Goal: Task Accomplishment & Management: Use online tool/utility

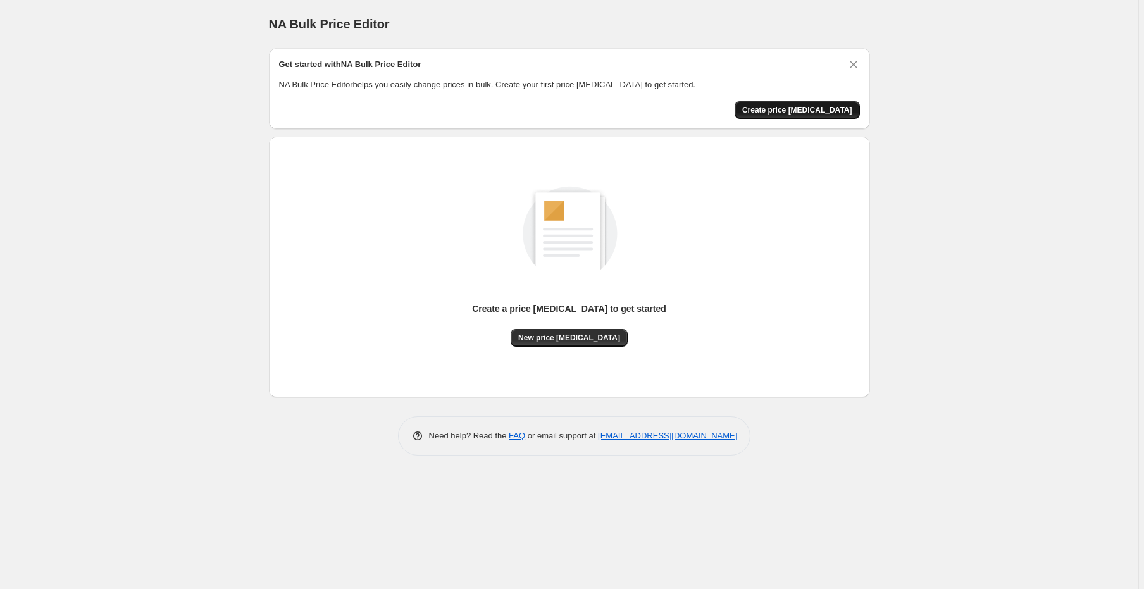
click at [800, 114] on span "Create price [MEDICAL_DATA]" at bounding box center [797, 110] width 110 height 10
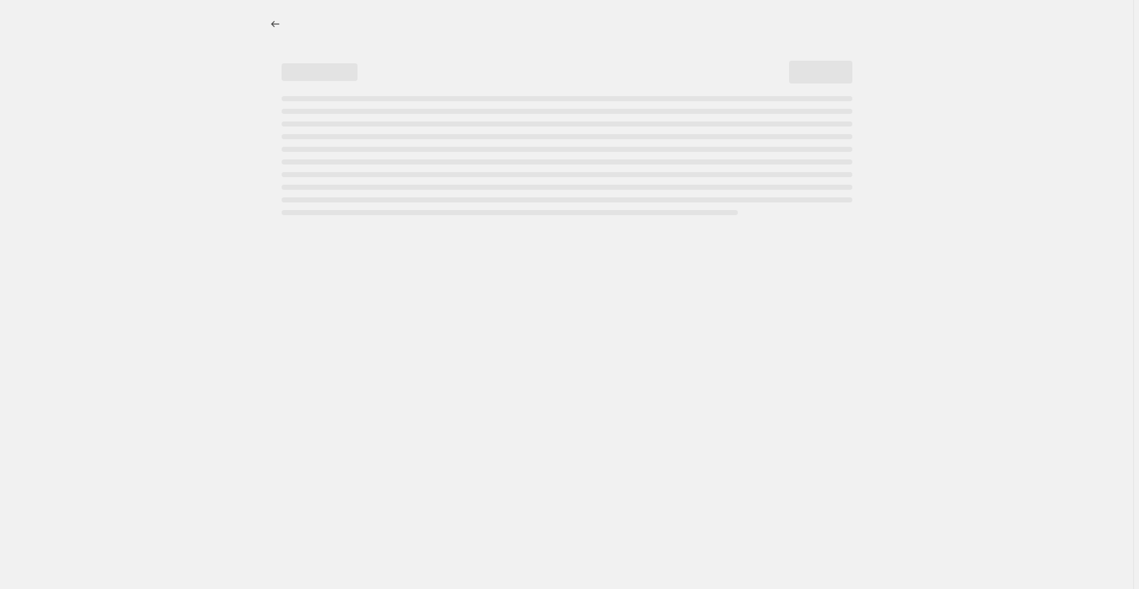
select select "percentage"
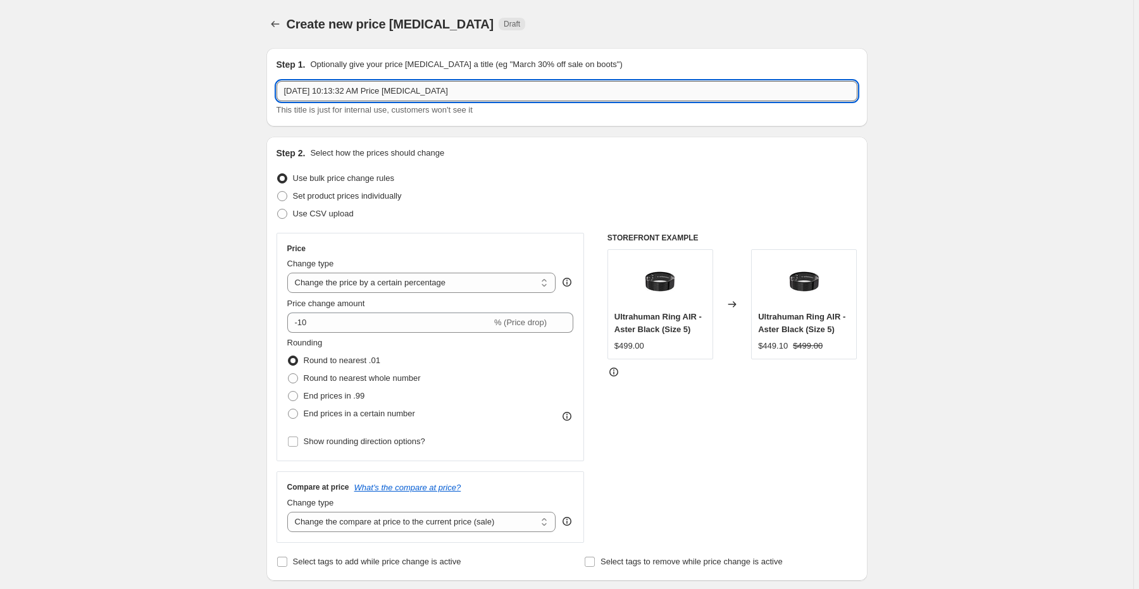
click at [337, 94] on input "[DATE] 10:13:32 AM Price [MEDICAL_DATA]" at bounding box center [567, 91] width 581 height 20
drag, startPoint x: 471, startPoint y: 94, endPoint x: 228, endPoint y: 63, distance: 244.9
type input "NINTENDO99SAP2025"
click at [367, 202] on span "Set product prices individually" at bounding box center [347, 196] width 109 height 13
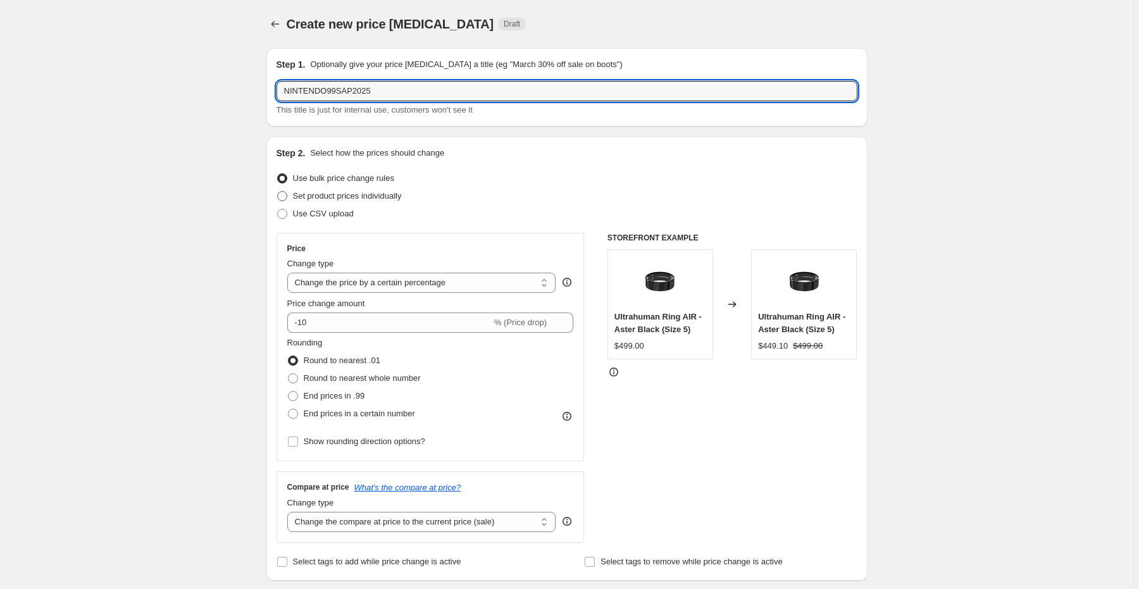
click at [278, 192] on input "Set product prices individually" at bounding box center [277, 191] width 1 height 1
radio input "true"
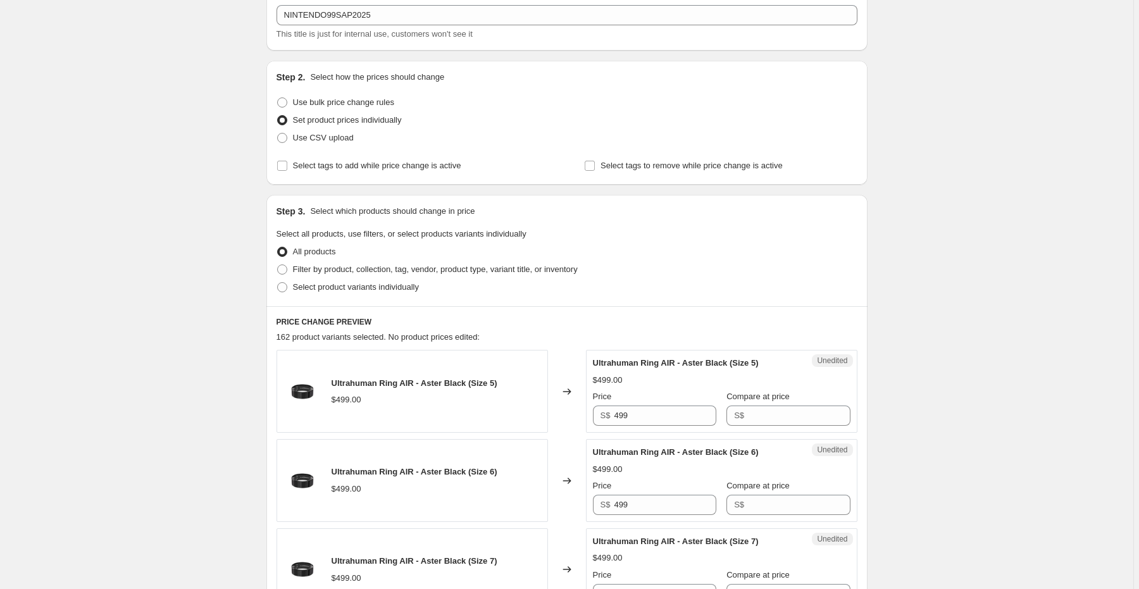
scroll to position [202, 0]
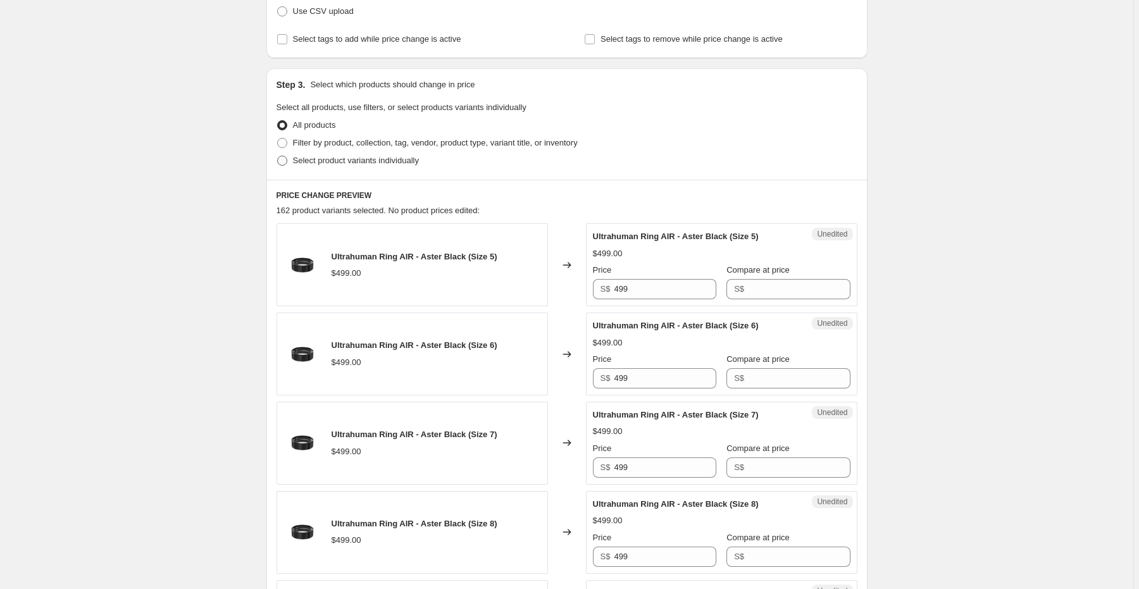
click at [329, 167] on label "Select product variants individually" at bounding box center [348, 161] width 142 height 18
click at [278, 156] on input "Select product variants individually" at bounding box center [277, 156] width 1 height 1
radio input "true"
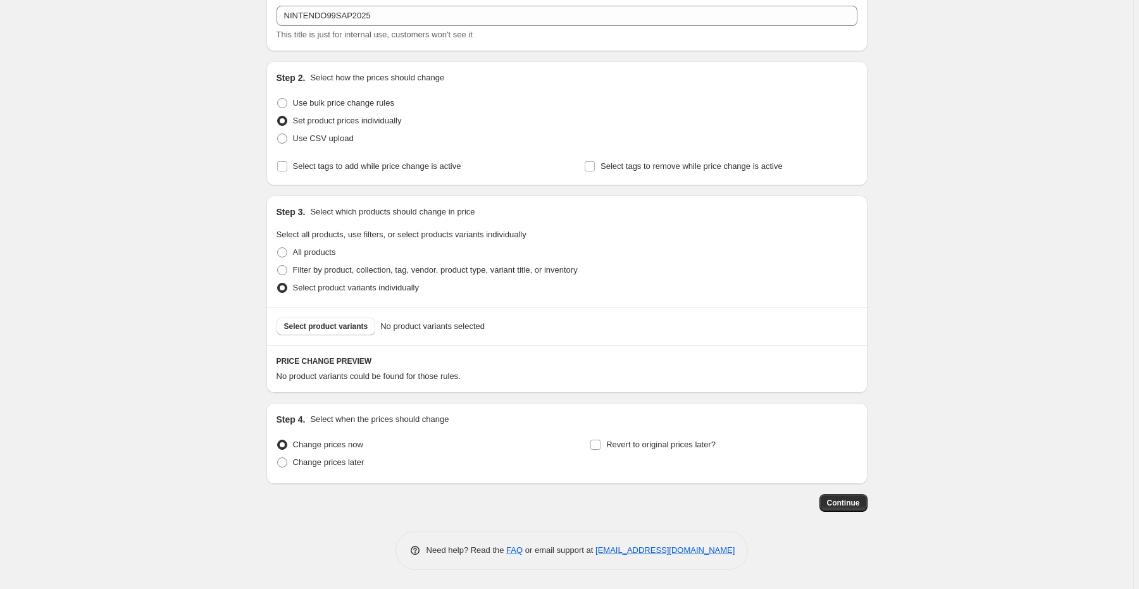
scroll to position [75, 0]
click at [320, 325] on span "Select product variants" at bounding box center [326, 327] width 84 height 10
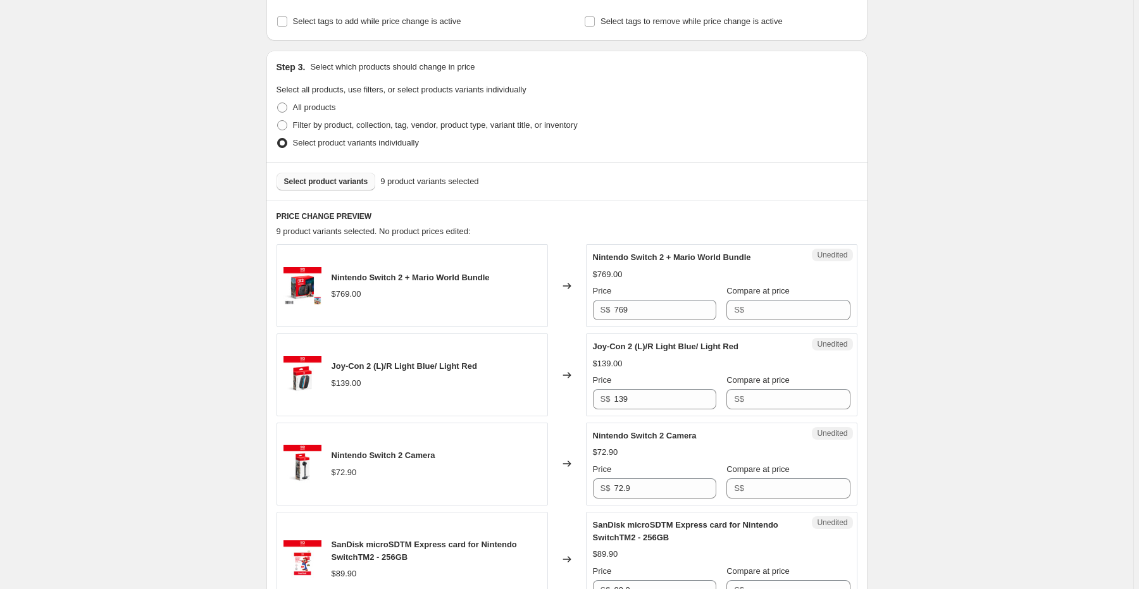
scroll to position [227, 0]
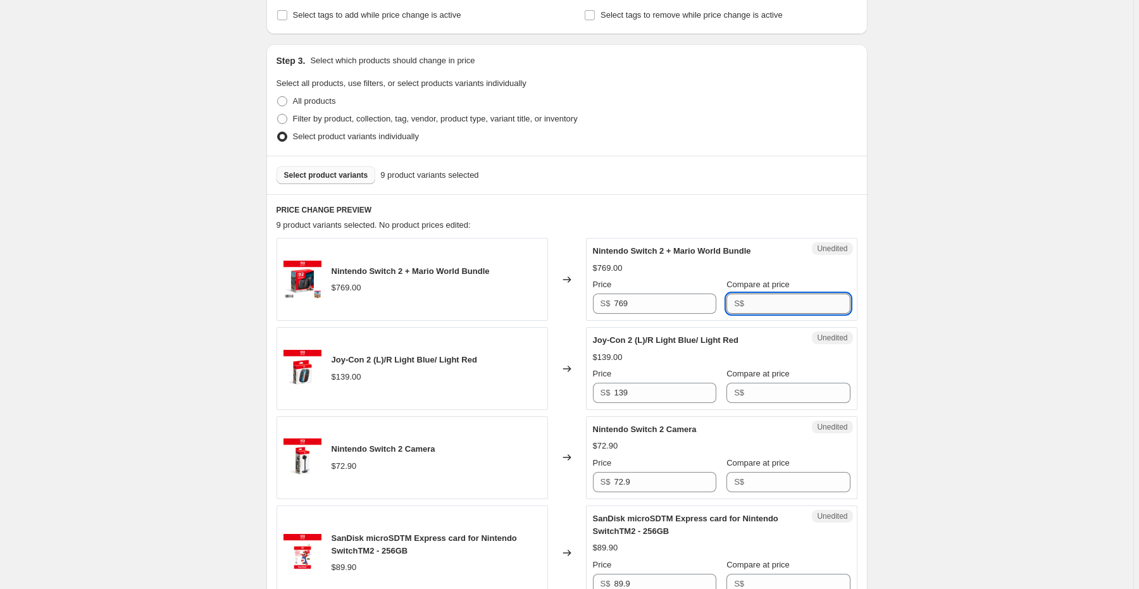
click at [779, 309] on input "Compare at price" at bounding box center [799, 304] width 102 height 20
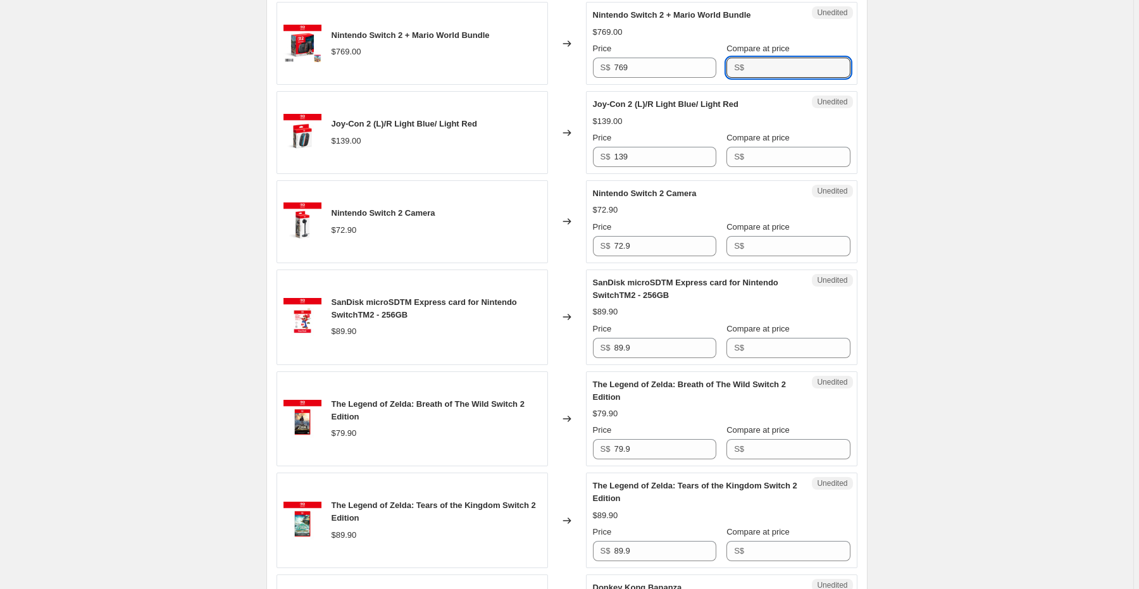
scroll to position [328, 0]
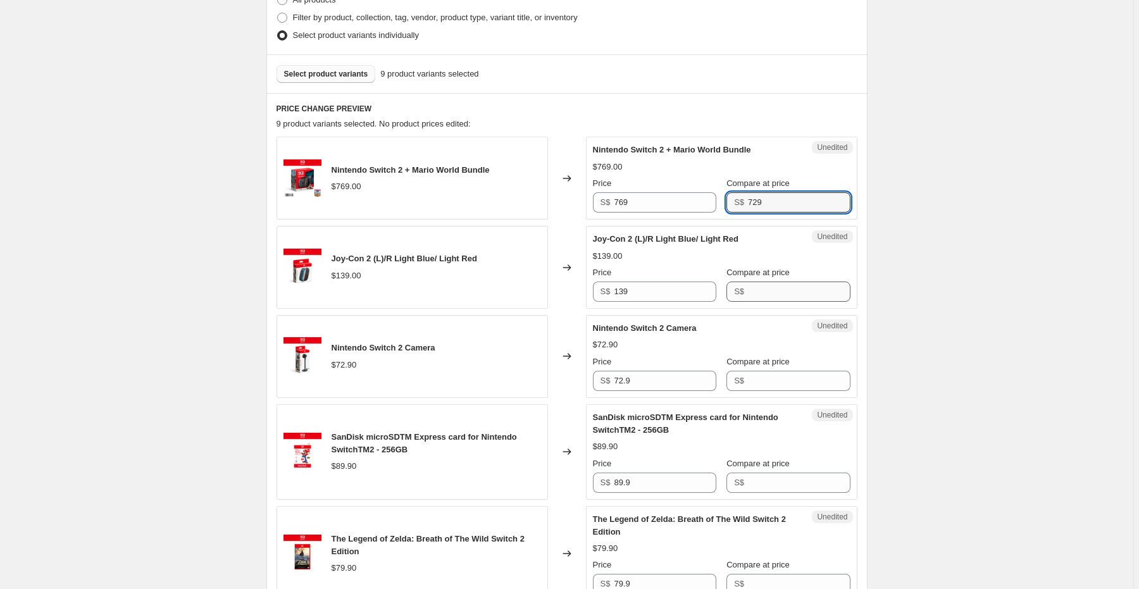
type input "729"
click at [766, 299] on div "Joy-Con 2 (L)/R Light Blue/ Light Red $139.00 Price S$ 139 Compare at price S$" at bounding box center [722, 267] width 258 height 69
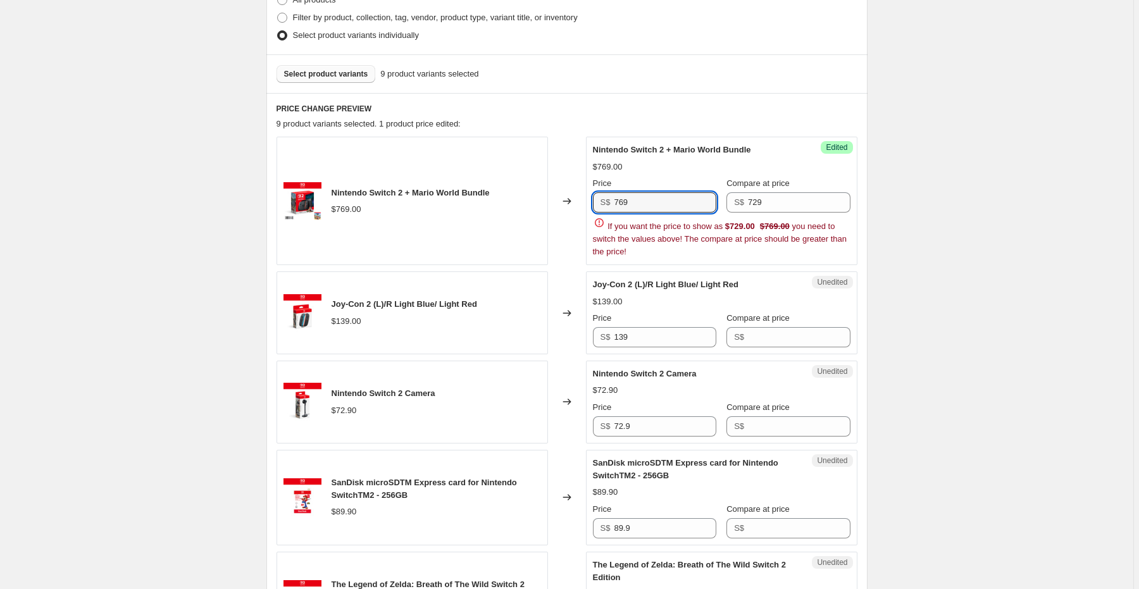
drag, startPoint x: 639, startPoint y: 197, endPoint x: 607, endPoint y: 193, distance: 32.6
click at [607, 193] on div "S$ 769" at bounding box center [654, 202] width 123 height 20
type input "769"
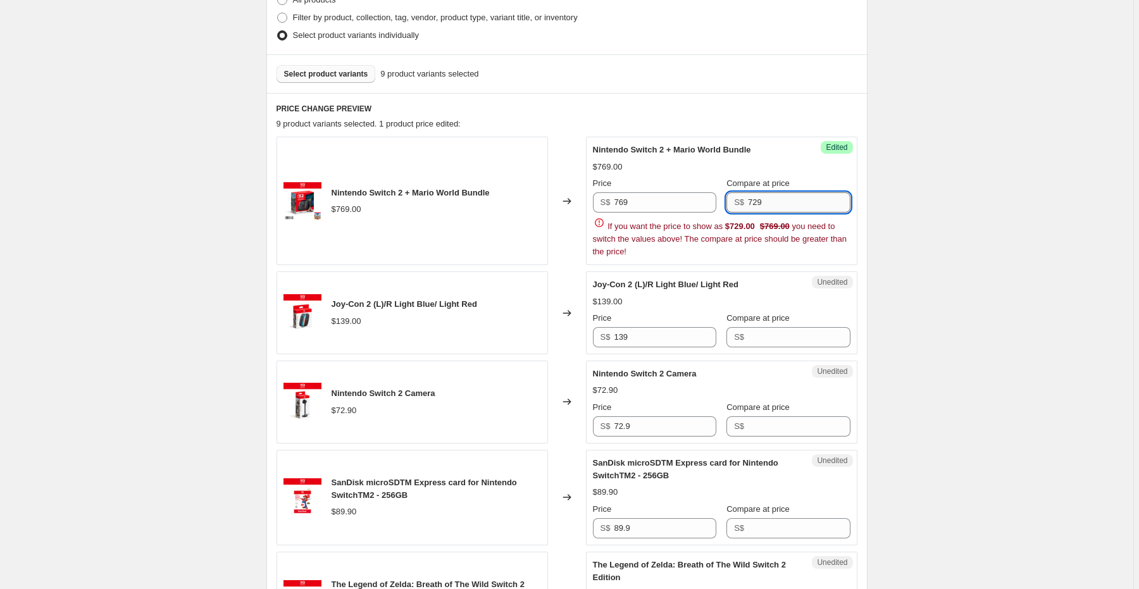
click at [812, 203] on input "729" at bounding box center [799, 202] width 102 height 20
paste input "6"
type input "769"
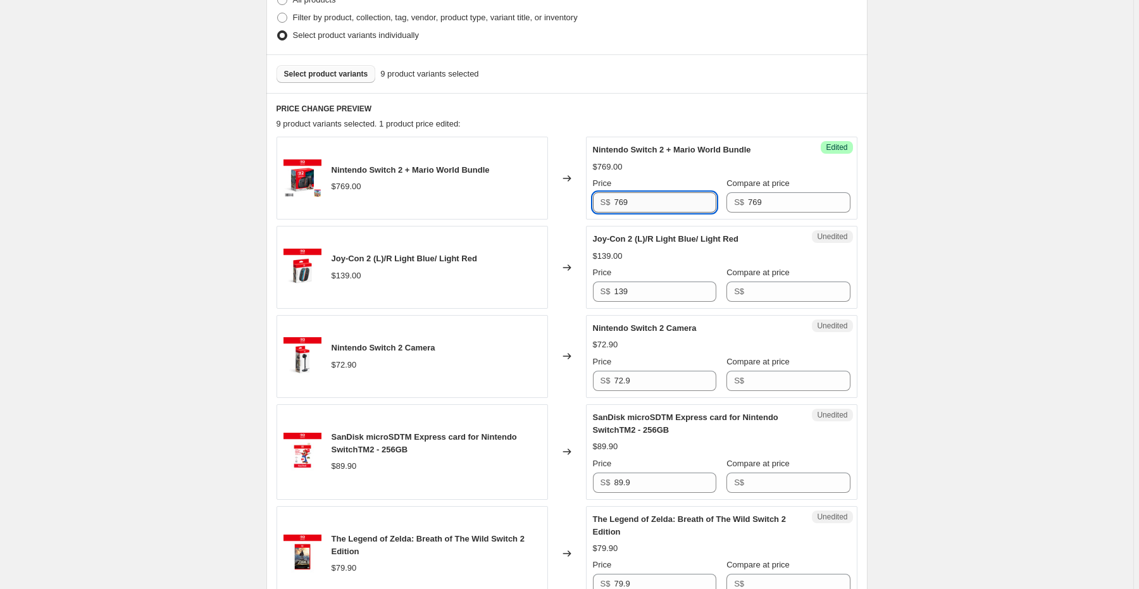
drag, startPoint x: 619, startPoint y: 200, endPoint x: 625, endPoint y: 201, distance: 6.4
click at [625, 201] on input "769" at bounding box center [665, 202] width 102 height 20
type input "729"
click at [664, 177] on div "Price" at bounding box center [654, 183] width 123 height 13
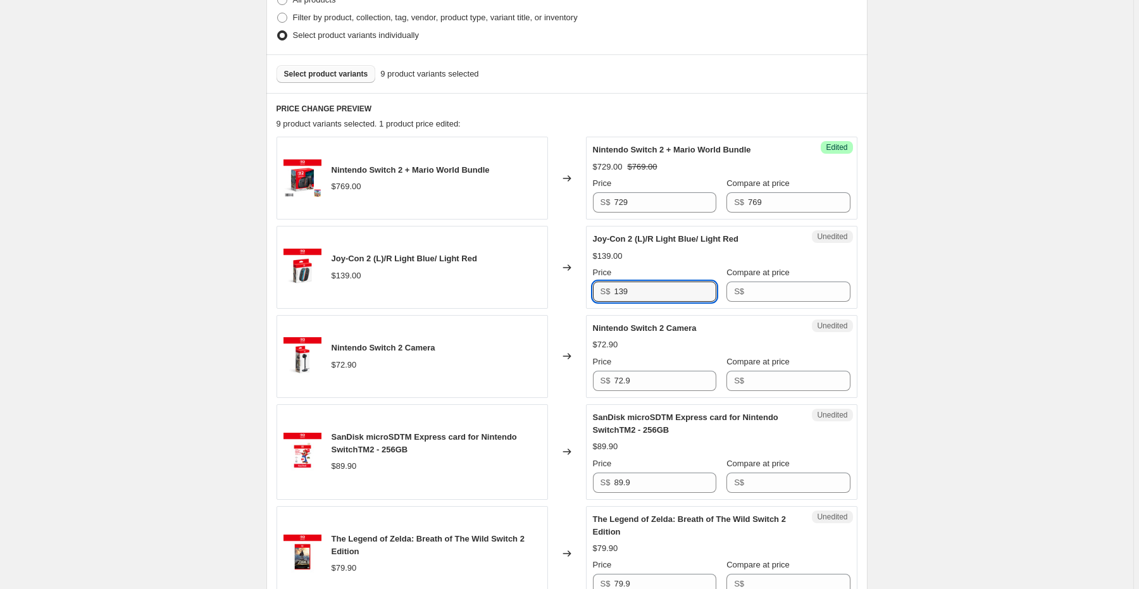
drag, startPoint x: 656, startPoint y: 295, endPoint x: 596, endPoint y: 294, distance: 59.5
click at [596, 294] on div "S$ 139" at bounding box center [654, 292] width 123 height 20
type input "139"
click at [768, 291] on input "Compare at price" at bounding box center [799, 292] width 102 height 20
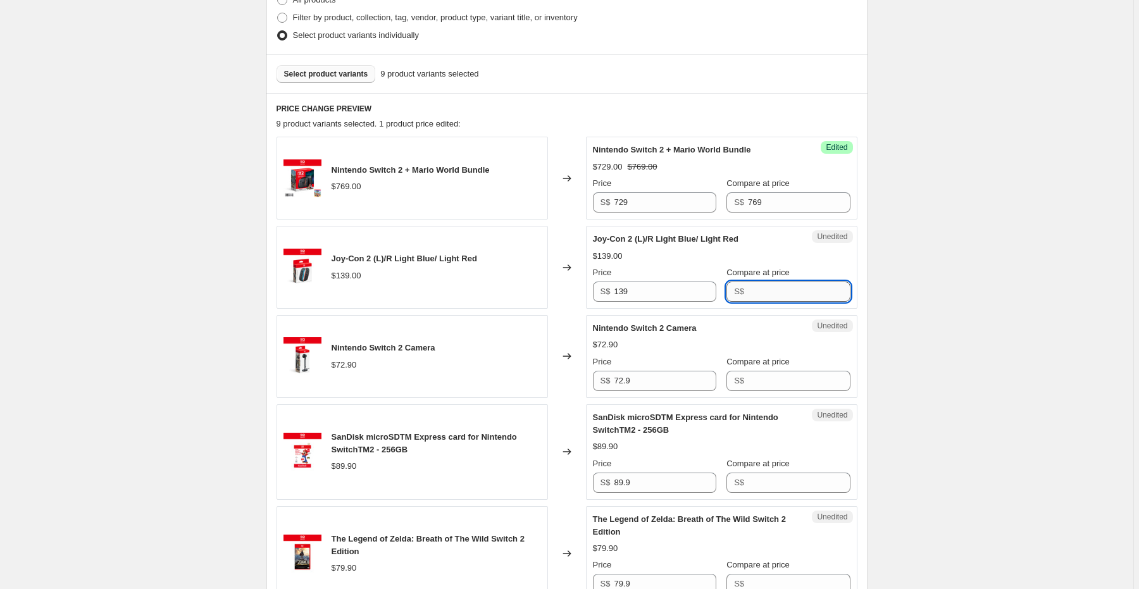
paste input "139"
type input "139"
click at [663, 292] on input "139" at bounding box center [665, 292] width 102 height 20
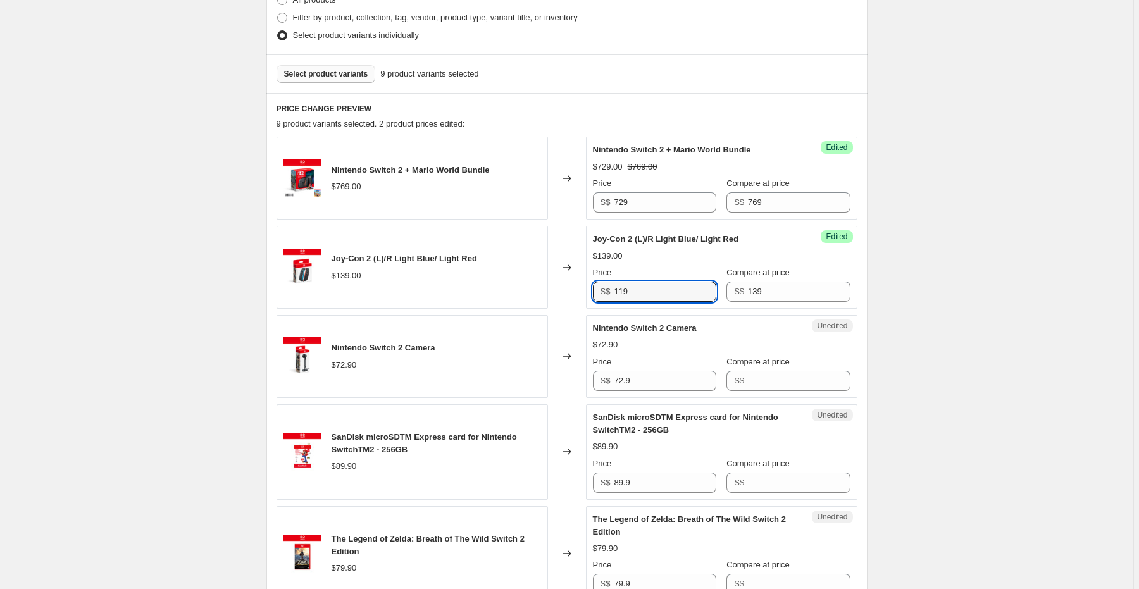
type input "119"
click at [687, 261] on div "Joy-Con 2 (L)/R Light Blue/ Light Red $139.00 Price S$ 119 Compare at price S$ …" at bounding box center [722, 267] width 258 height 69
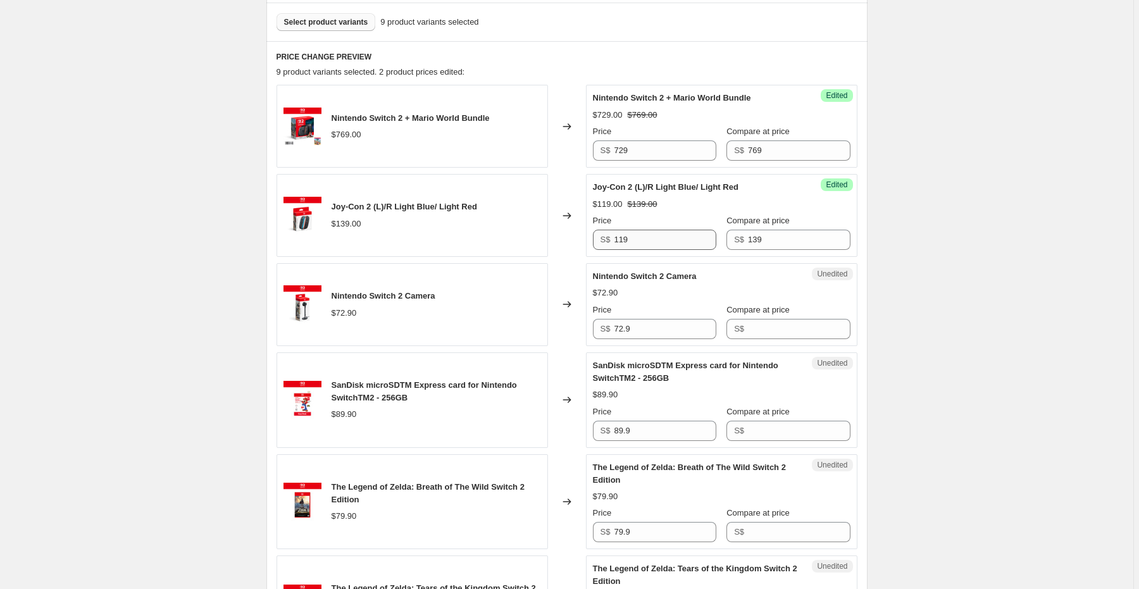
scroll to position [378, 0]
click at [483, 310] on div "Nintendo Switch 2 Camera $72.90" at bounding box center [412, 305] width 271 height 83
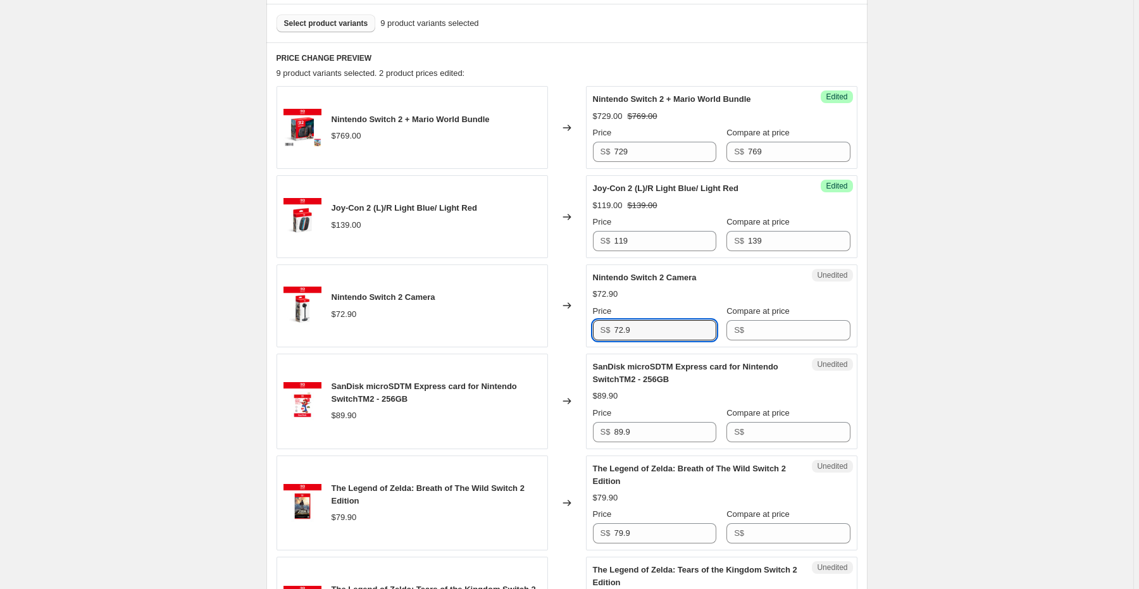
drag, startPoint x: 654, startPoint y: 335, endPoint x: 524, endPoint y: 347, distance: 130.3
click at [524, 347] on div "Nintendo Switch 2 + Mario World Bundle $769.00 Changed to Success Edited Ninten…" at bounding box center [567, 515] width 581 height 859
type input "72.9"
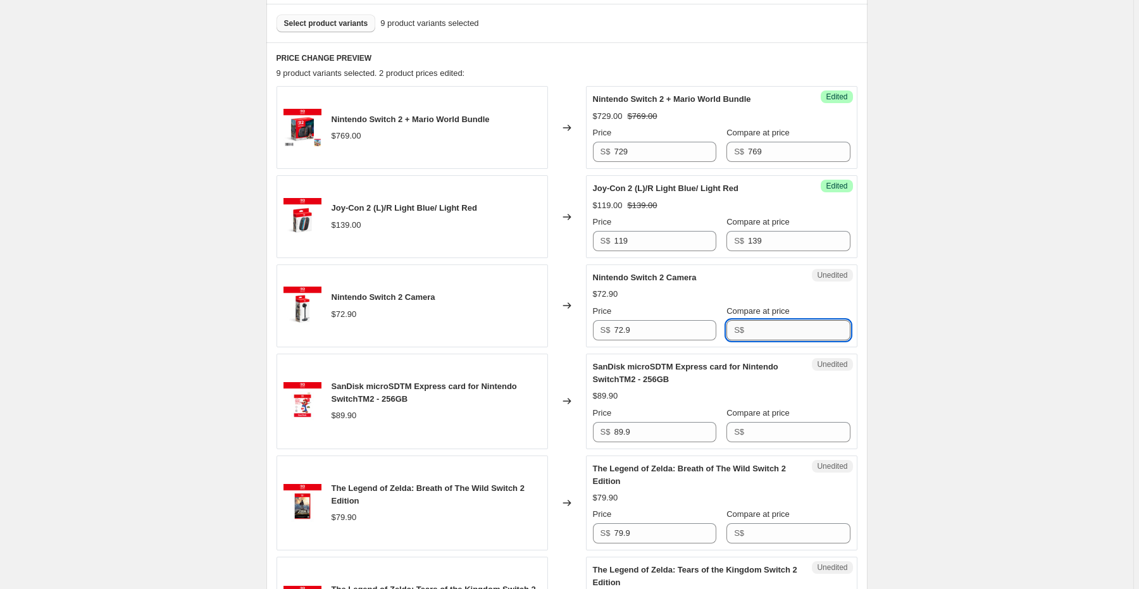
click at [805, 332] on input "Compare at price" at bounding box center [799, 330] width 102 height 20
paste input "72.9"
type input "72.9"
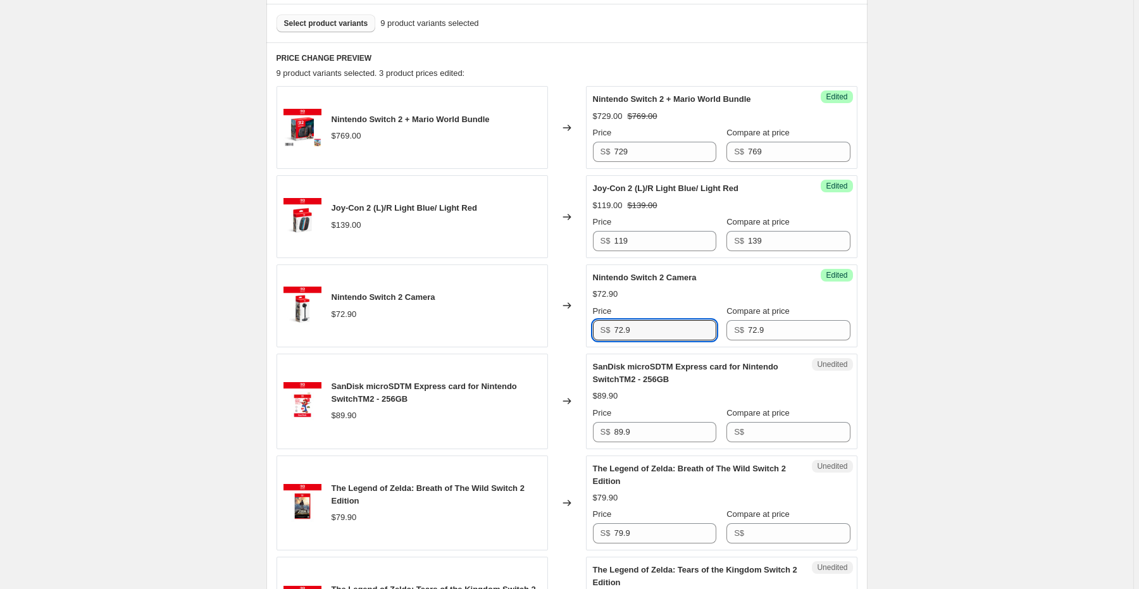
drag, startPoint x: 636, startPoint y: 332, endPoint x: 577, endPoint y: 332, distance: 58.8
click at [577, 332] on div "Nintendo Switch 2 Camera $72.90 Changed to Success Edited Nintendo Switch 2 Cam…" at bounding box center [567, 305] width 581 height 83
type input "62"
click at [660, 288] on div "$72.90" at bounding box center [722, 294] width 258 height 13
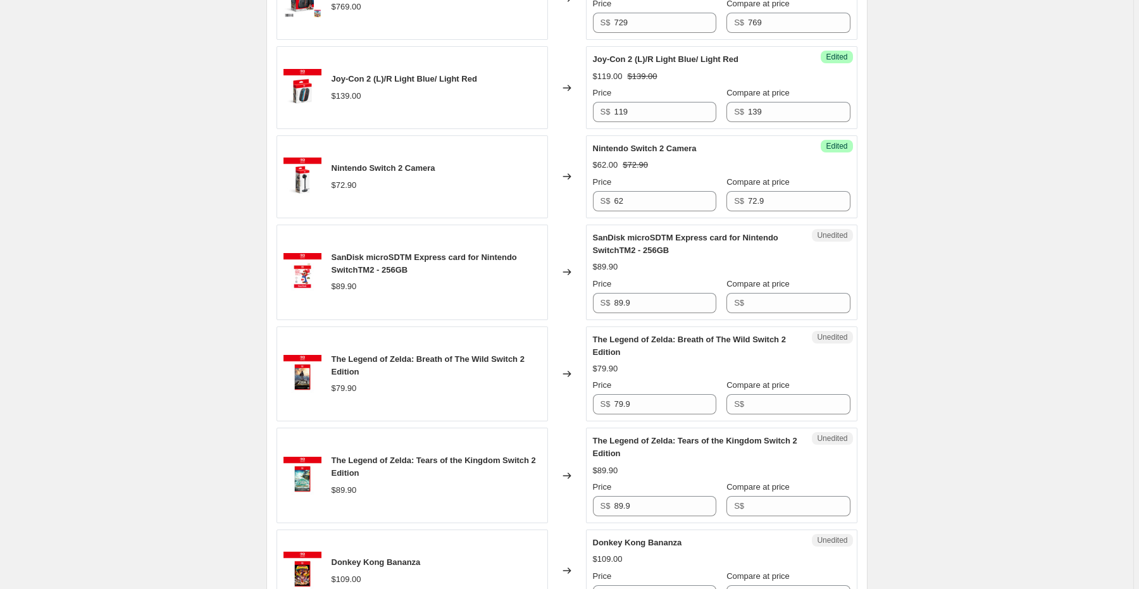
scroll to position [530, 0]
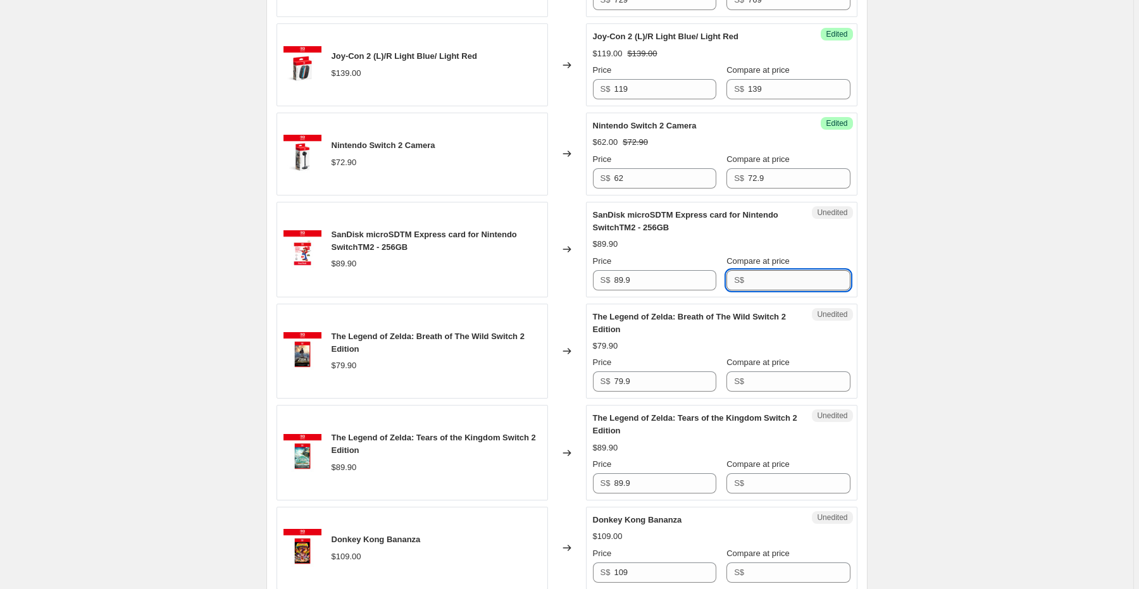
click at [769, 277] on input "Compare at price" at bounding box center [799, 280] width 102 height 20
type input "89.9"
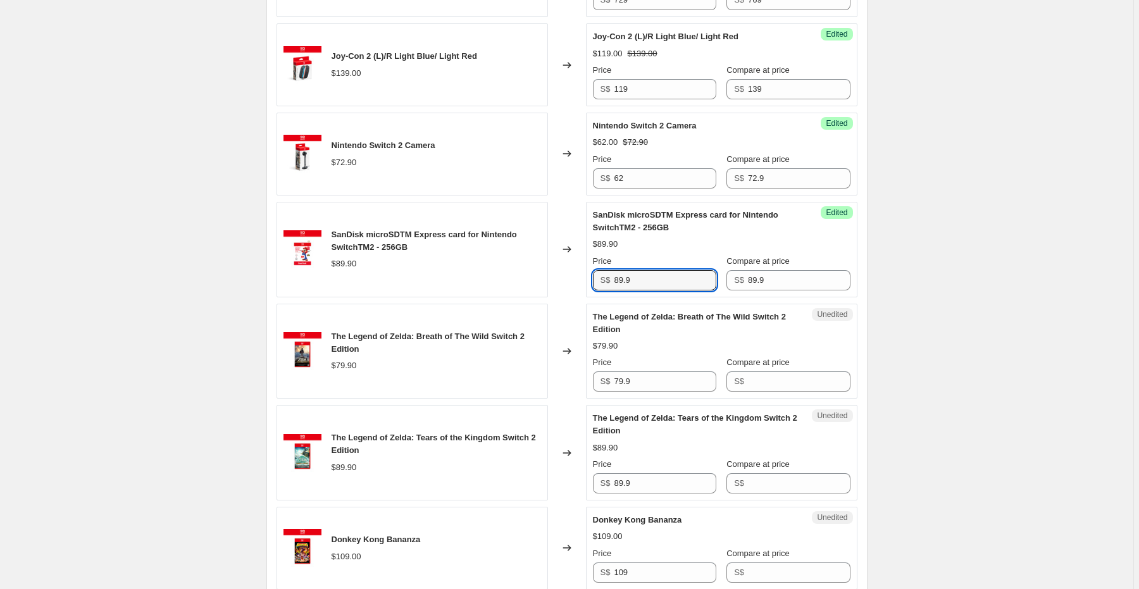
drag, startPoint x: 654, startPoint y: 278, endPoint x: 566, endPoint y: 273, distance: 87.4
click at [566, 273] on div "SanDisk microSDTM Express card for Nintendo SwitchTM2 - 256GB $89.90 Changed to…" at bounding box center [567, 250] width 581 height 96
paste input "$67.00"
click at [664, 251] on div "SanDisk microSDTM Express card for Nintendo SwitchTM2 - 256GB $89.90 Price S$ 8…" at bounding box center [722, 250] width 258 height 82
drag, startPoint x: 644, startPoint y: 278, endPoint x: 567, endPoint y: 277, distance: 76.6
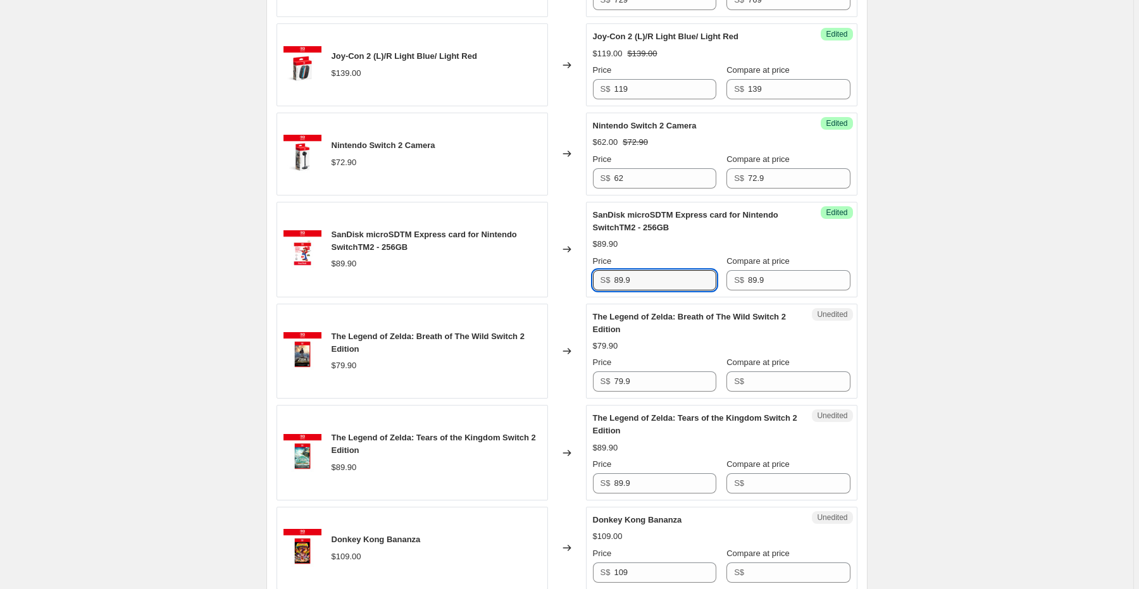
click at [567, 277] on div "SanDisk microSDTM Express card for Nintendo SwitchTM2 - 256GB $89.90 Changed to…" at bounding box center [567, 250] width 581 height 96
paste input "$67.00"
click at [616, 314] on span "The Legend of Zelda: Breath of The Wild Switch 2 Edition" at bounding box center [689, 323] width 193 height 22
click at [666, 248] on div "$89.90" at bounding box center [722, 244] width 258 height 13
click at [714, 333] on div "The Legend of Zelda: Breath of The Wild Switch 2 Edition" at bounding box center [696, 323] width 207 height 25
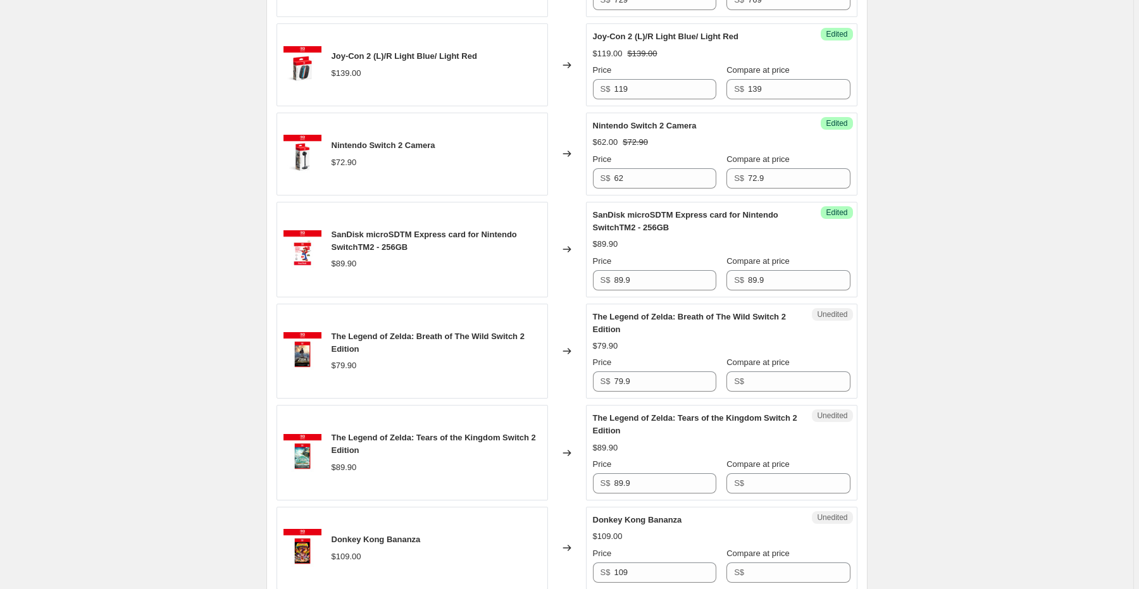
click at [888, 256] on div "Create new price [MEDICAL_DATA]. This page is ready Create new price [MEDICAL_D…" at bounding box center [566, 248] width 1133 height 1557
click at [805, 256] on div "Compare at price" at bounding box center [787, 261] width 123 height 13
drag, startPoint x: 650, startPoint y: 285, endPoint x: 592, endPoint y: 283, distance: 58.9
click at [592, 283] on div "Success Edited SanDisk microSDTM Express card for Nintendo SwitchTM2 - 256GB $8…" at bounding box center [721, 250] width 271 height 96
type input "67"
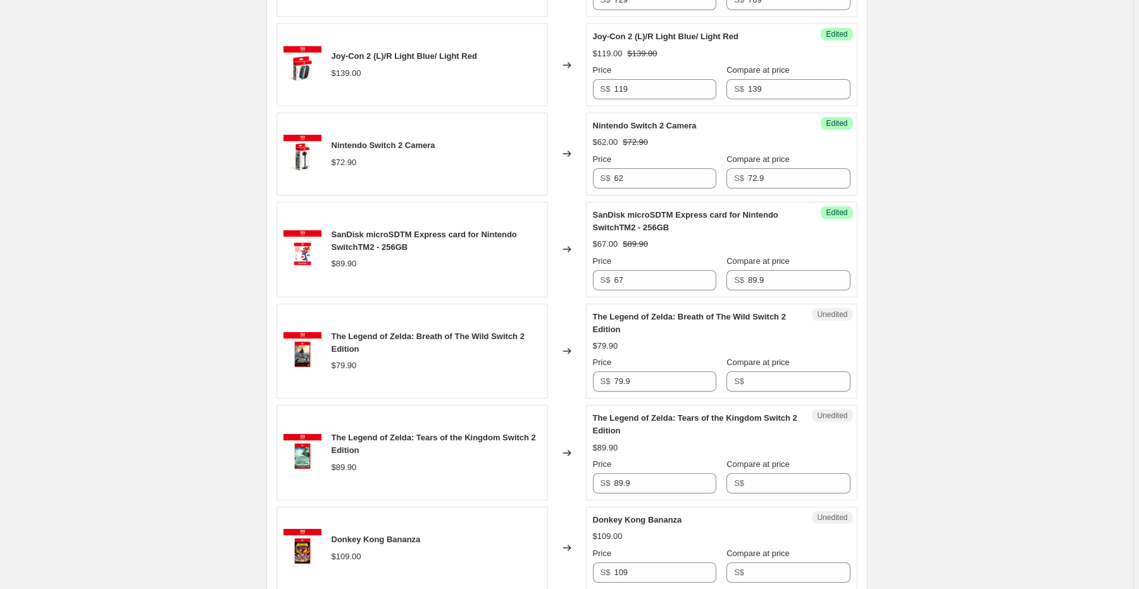
click at [668, 296] on div "Nintendo Switch 2 + Mario World Bundle $769.00 Changed to Success Edited Ninten…" at bounding box center [567, 363] width 581 height 859
click at [632, 320] on div "The Legend of Zelda: Breath of The Wild Switch 2 Edition" at bounding box center [696, 323] width 207 height 25
drag, startPoint x: 622, startPoint y: 377, endPoint x: 577, endPoint y: 377, distance: 44.9
click at [577, 377] on div "The Legend of Zelda: Breath of The Wild Switch 2 Edition $79.90 Changed to Uned…" at bounding box center [567, 352] width 581 height 96
click at [754, 380] on input "Compare at price" at bounding box center [799, 381] width 102 height 20
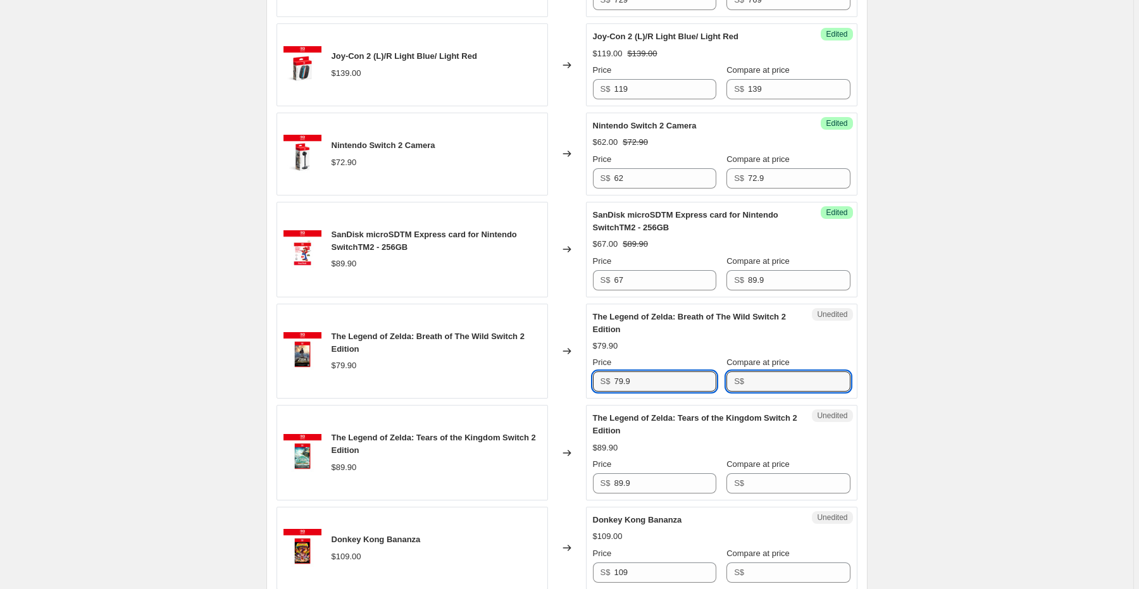
paste input "79.9"
type input "79.9"
drag, startPoint x: 661, startPoint y: 385, endPoint x: 559, endPoint y: 383, distance: 101.3
click at [559, 383] on div "The Legend of Zelda: Breath of The Wild Switch 2 Edition $79.90 Changed to Succ…" at bounding box center [567, 352] width 581 height 96
type input "68"
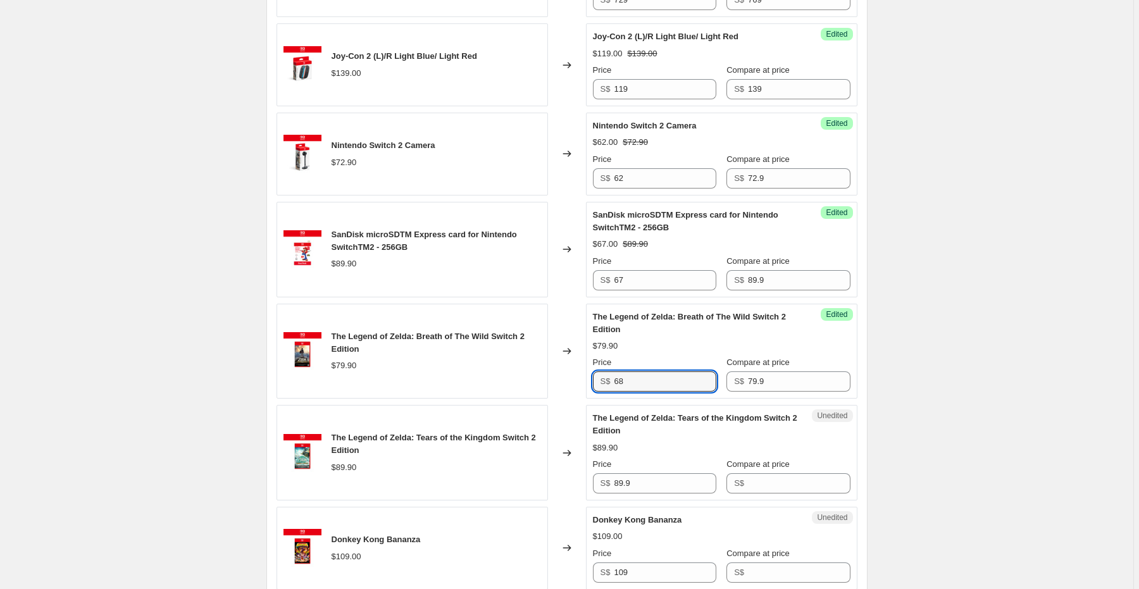
click at [688, 352] on div "The Legend of Zelda: Breath of The Wild Switch 2 Edition $79.90 Price S$ 68 Com…" at bounding box center [722, 352] width 258 height 82
click at [678, 356] on div "Price" at bounding box center [654, 362] width 123 height 13
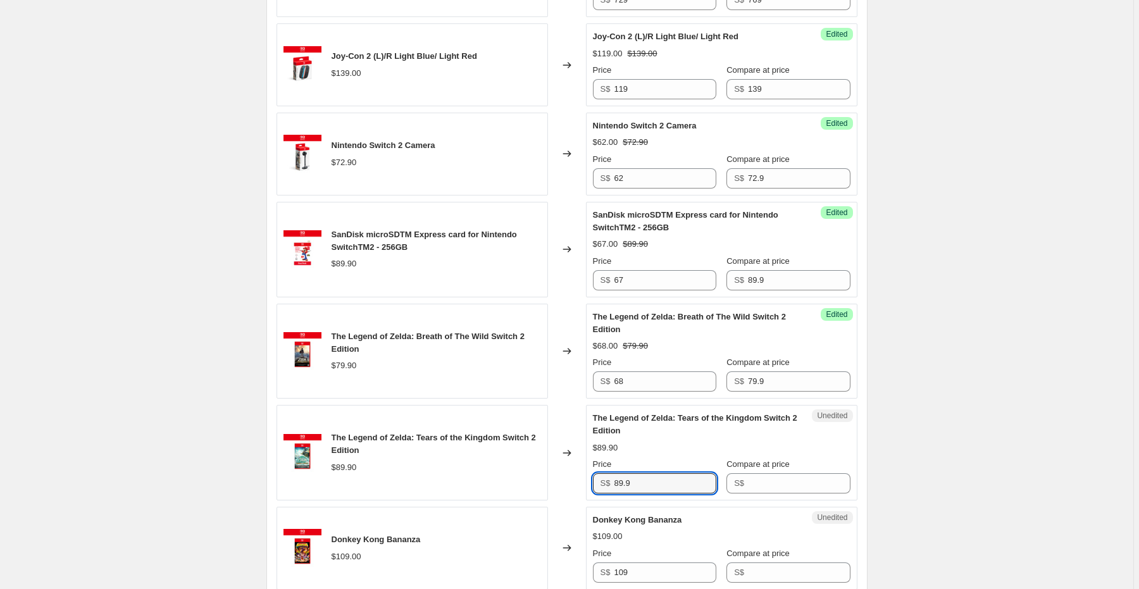
drag, startPoint x: 650, startPoint y: 476, endPoint x: 562, endPoint y: 476, distance: 88.6
click at [562, 476] on div "The Legend of Zelda: Tears of the Kingdom Switch 2 Edition $89.90 Changed to Un…" at bounding box center [567, 453] width 581 height 96
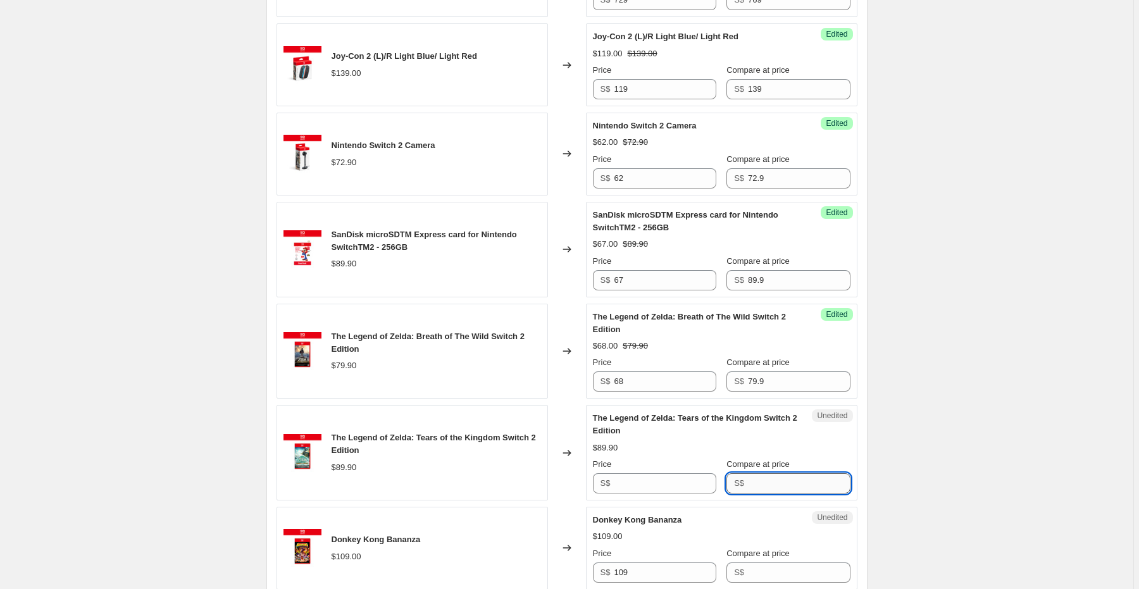
type input "89.9"
click at [782, 483] on input "Compare at price" at bounding box center [799, 483] width 102 height 20
paste input "89.9"
type input "89.9"
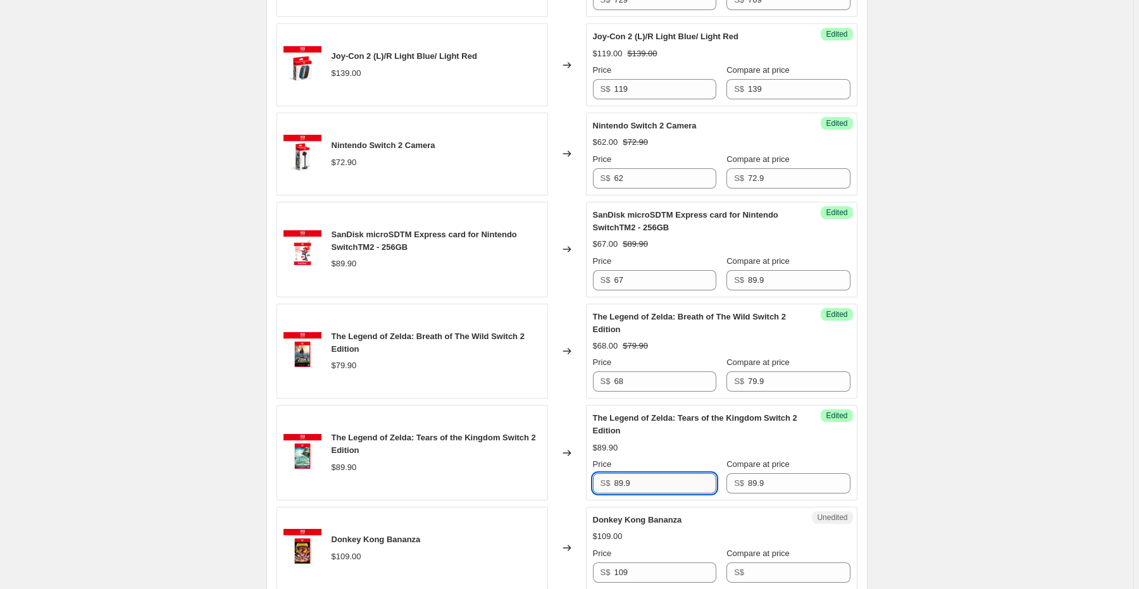
click at [650, 483] on input "89.9" at bounding box center [665, 483] width 102 height 20
drag, startPoint x: 650, startPoint y: 483, endPoint x: 535, endPoint y: 482, distance: 115.8
click at [535, 482] on div "The Legend of Zelda: Tears of the Kingdom Switch 2 Edition $89.90 Changed to Su…" at bounding box center [567, 453] width 581 height 96
type input "76"
click at [529, 476] on div "The Legend of Zelda: Tears of the Kingdom Switch 2 Edition $89.90" at bounding box center [412, 453] width 271 height 96
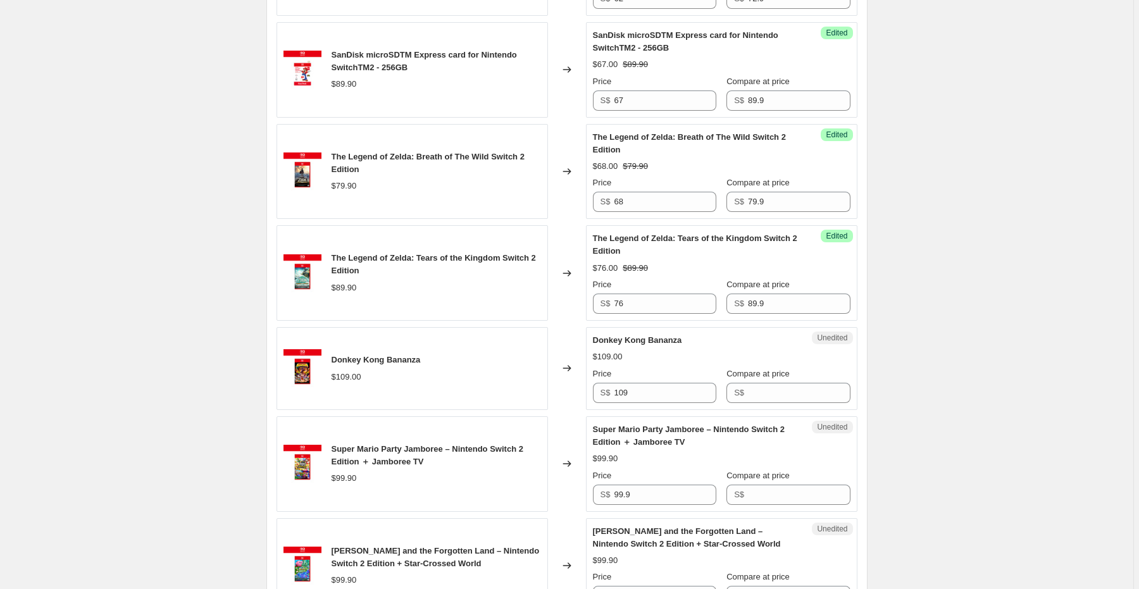
scroll to position [733, 0]
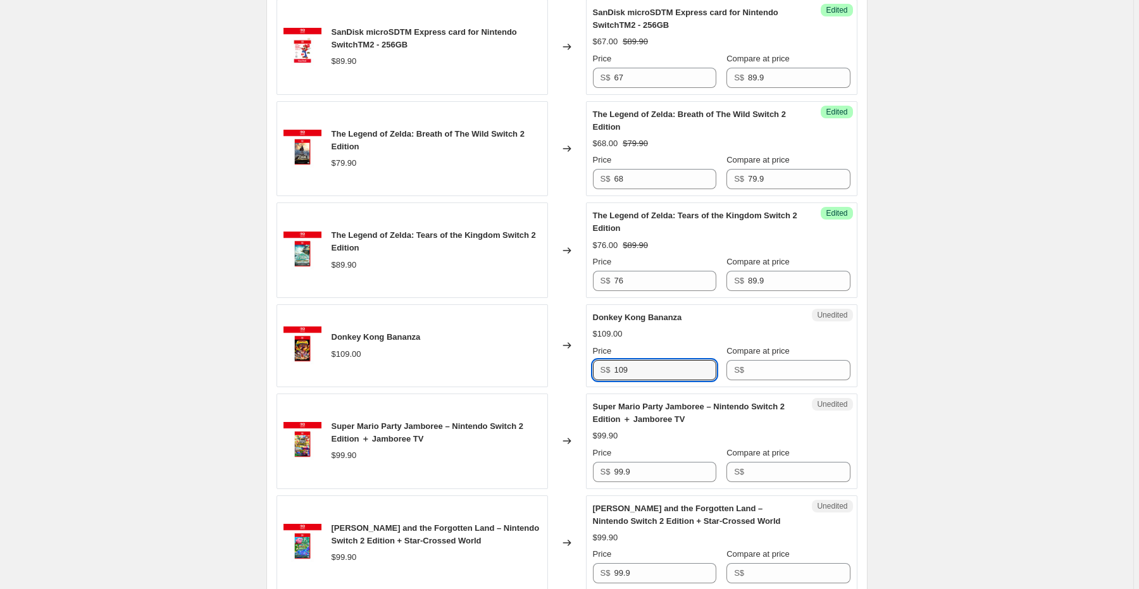
drag, startPoint x: 638, startPoint y: 367, endPoint x: 561, endPoint y: 366, distance: 77.8
click at [561, 366] on div "Donkey Kong Bananza $109.00 Changed to Unedited Donkey Kong Bananza $109.00 Pri…" at bounding box center [567, 345] width 581 height 83
type input "109"
click at [759, 372] on input "Compare at price" at bounding box center [799, 370] width 102 height 20
paste input "109"
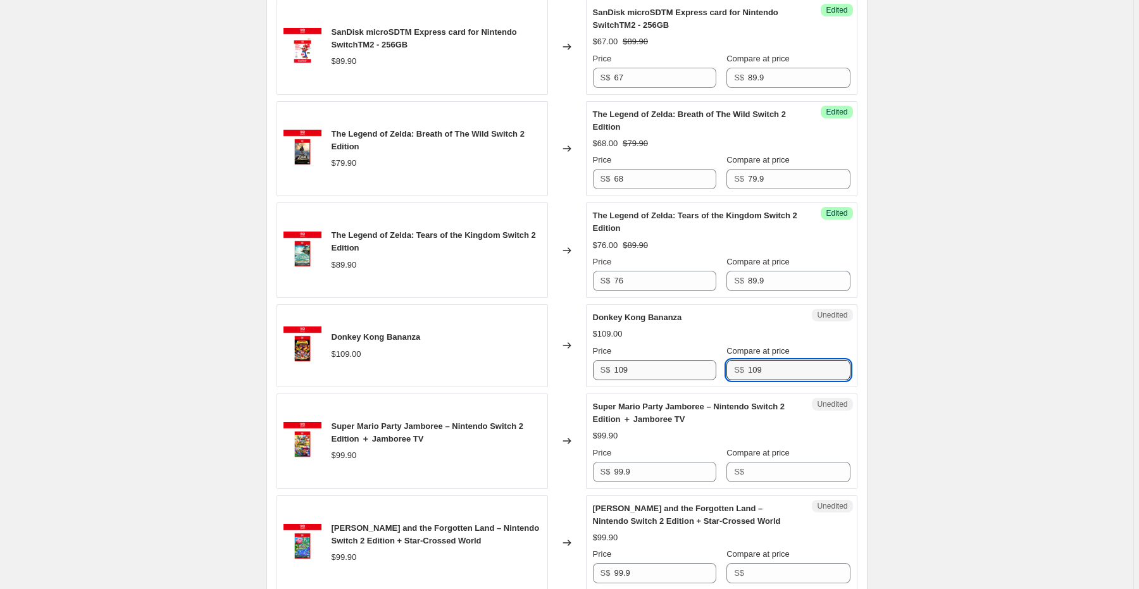
type input "109"
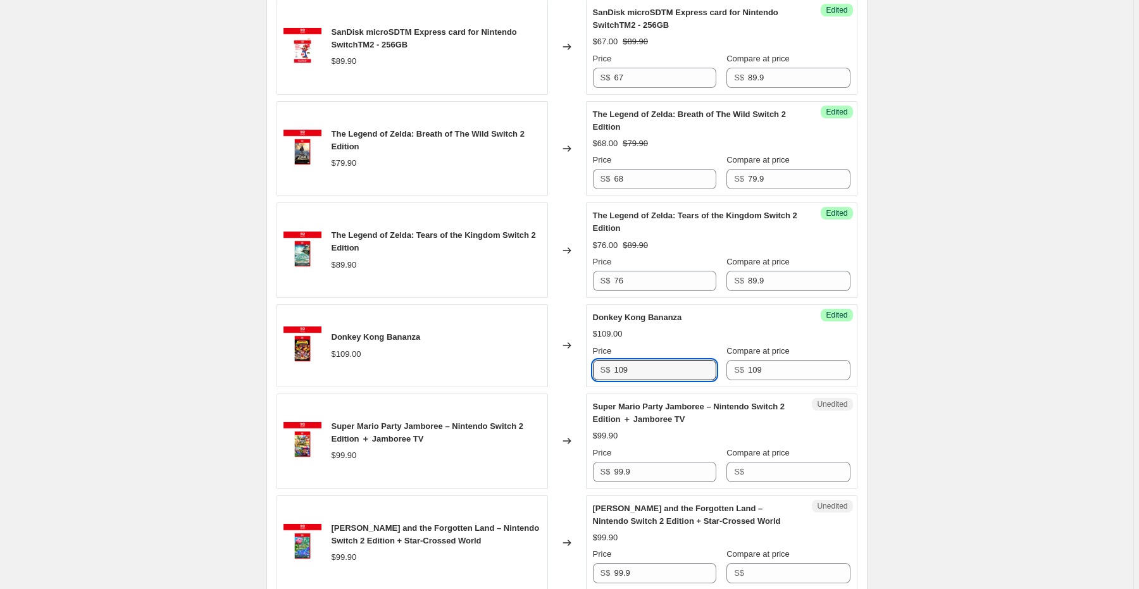
drag, startPoint x: 656, startPoint y: 370, endPoint x: 515, endPoint y: 375, distance: 140.6
click at [515, 375] on div "Donkey Kong Bananza $109.00 Changed to Success Edited Donkey Kong Bananza $109.…" at bounding box center [567, 345] width 581 height 83
type input "93"
click at [678, 313] on span "Donkey Kong Bananza" at bounding box center [637, 317] width 89 height 9
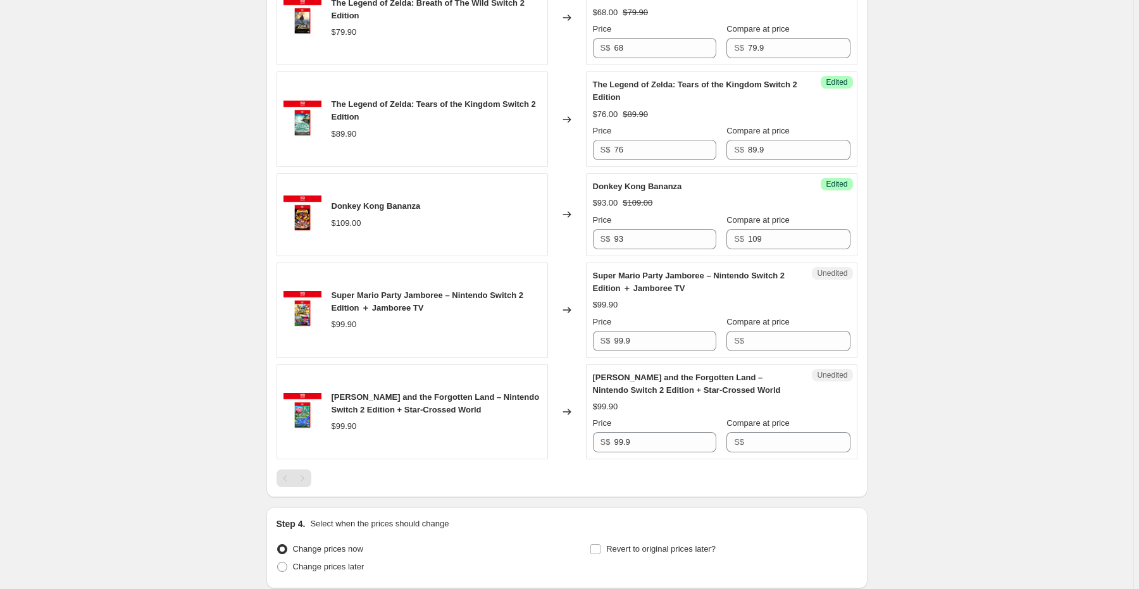
scroll to position [885, 0]
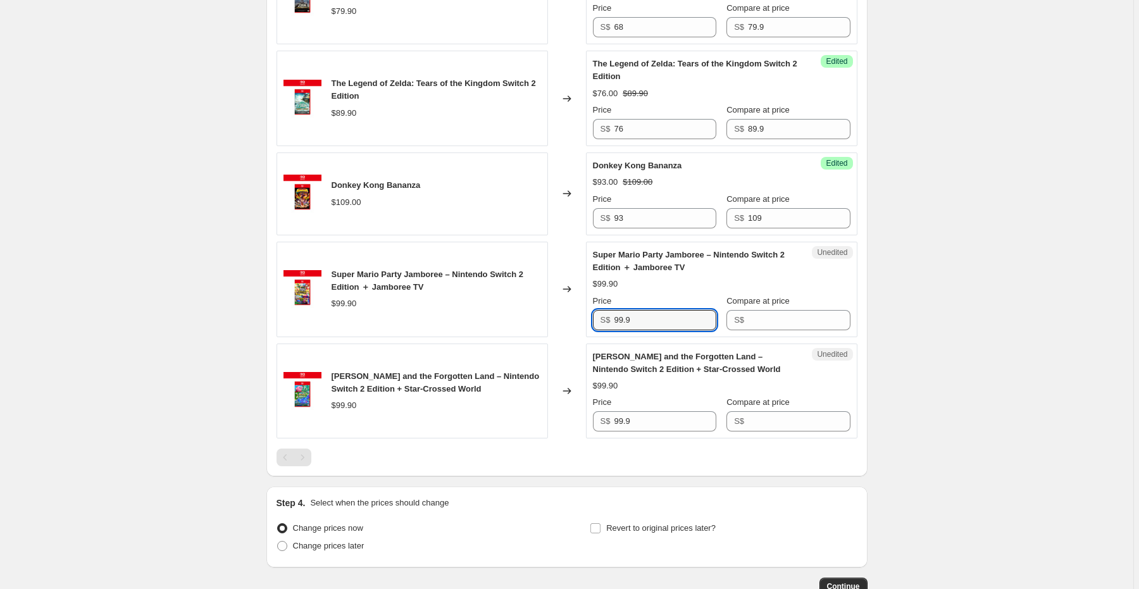
drag, startPoint x: 649, startPoint y: 322, endPoint x: 562, endPoint y: 328, distance: 86.9
click at [562, 328] on div "Super Mario Party Jamboree – Nintendo Switch 2 Edition ＋ Jamboree TV $99.90 Cha…" at bounding box center [567, 290] width 581 height 96
type input "99.9"
click at [748, 325] on div "S$" at bounding box center [787, 320] width 123 height 20
paste input "99.9"
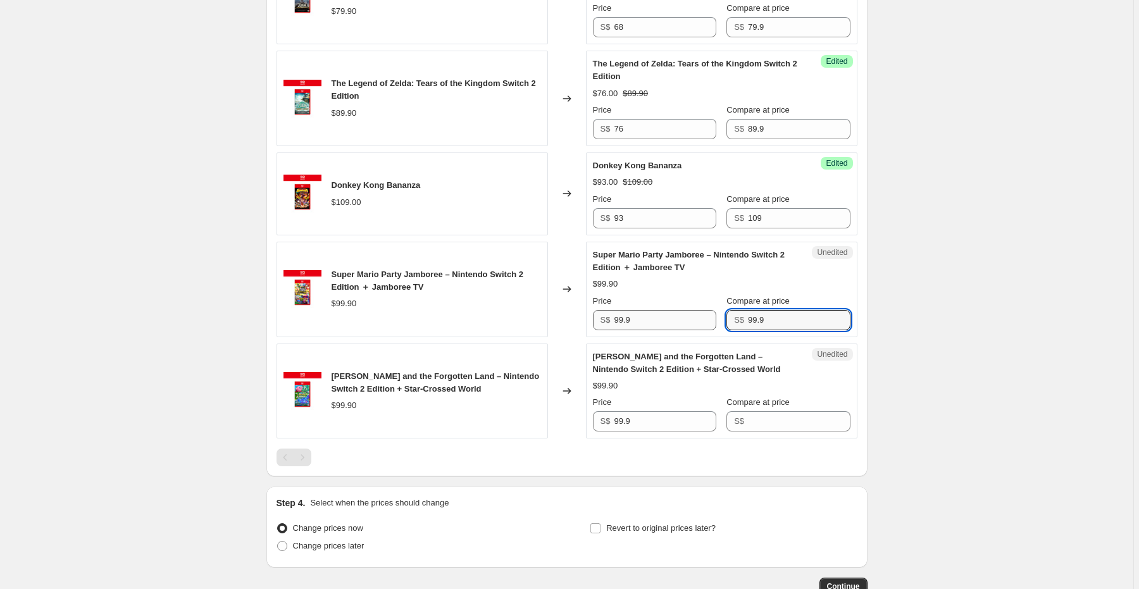
type input "99.9"
click at [673, 319] on input "99.9" at bounding box center [665, 320] width 102 height 20
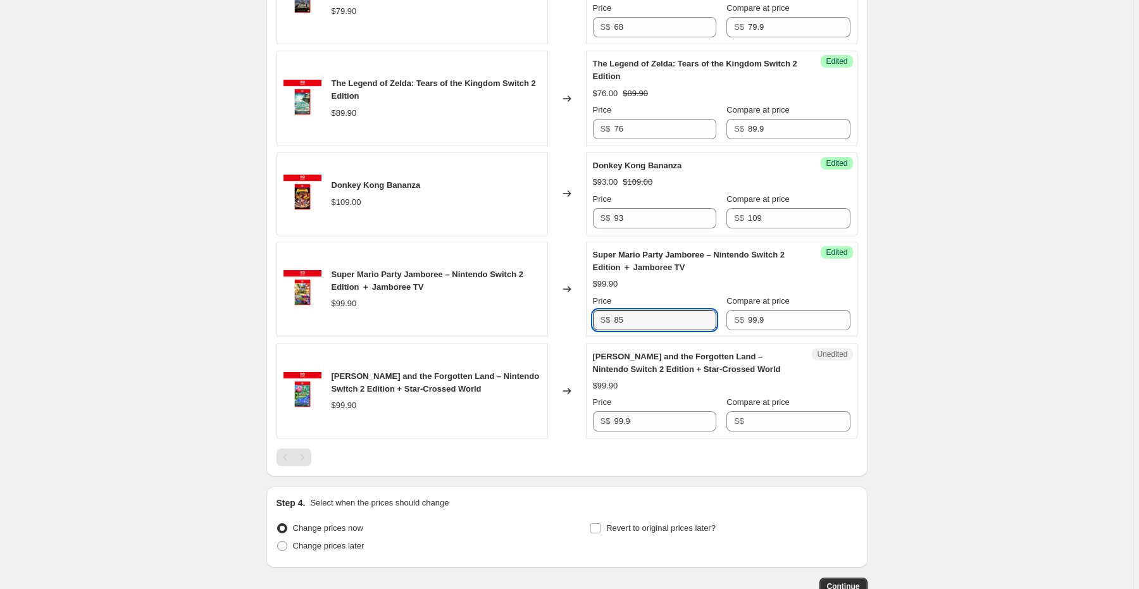
type input "85"
click at [670, 295] on div "Price" at bounding box center [654, 301] width 123 height 13
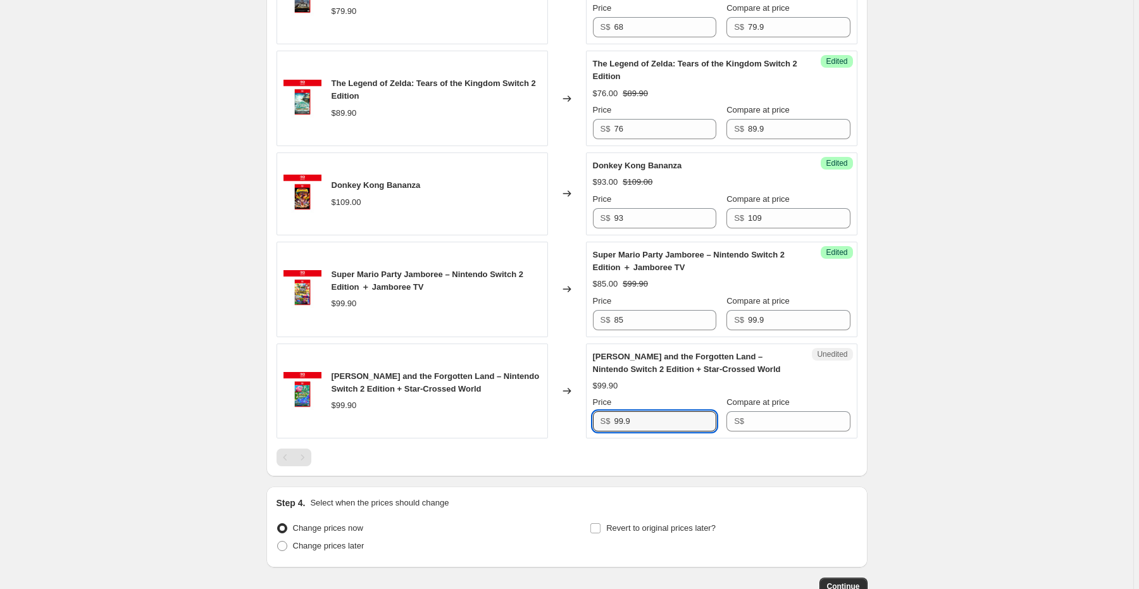
drag, startPoint x: 640, startPoint y: 419, endPoint x: 573, endPoint y: 417, distance: 67.1
click at [573, 417] on div "[PERSON_NAME] and the Forgotten Land – Nintendo Switch 2 Edition + Star-Crossed…" at bounding box center [567, 392] width 581 height 96
click at [792, 422] on input "Compare at price" at bounding box center [799, 421] width 102 height 20
paste input "99.9"
type input "99.9"
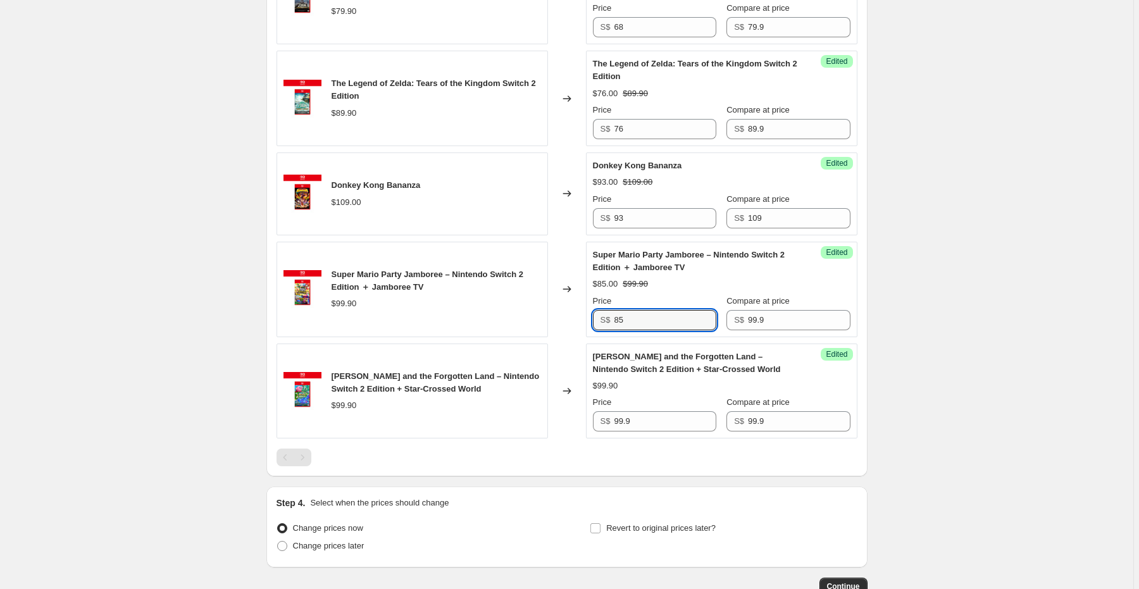
drag, startPoint x: 650, startPoint y: 316, endPoint x: 557, endPoint y: 316, distance: 93.0
click at [554, 315] on div "Super Mario Party Jamboree – Nintendo Switch 2 Edition ＋ Jamboree TV $99.90 Cha…" at bounding box center [567, 290] width 581 height 96
click at [626, 425] on input "99.9" at bounding box center [665, 421] width 102 height 20
paste input "85"
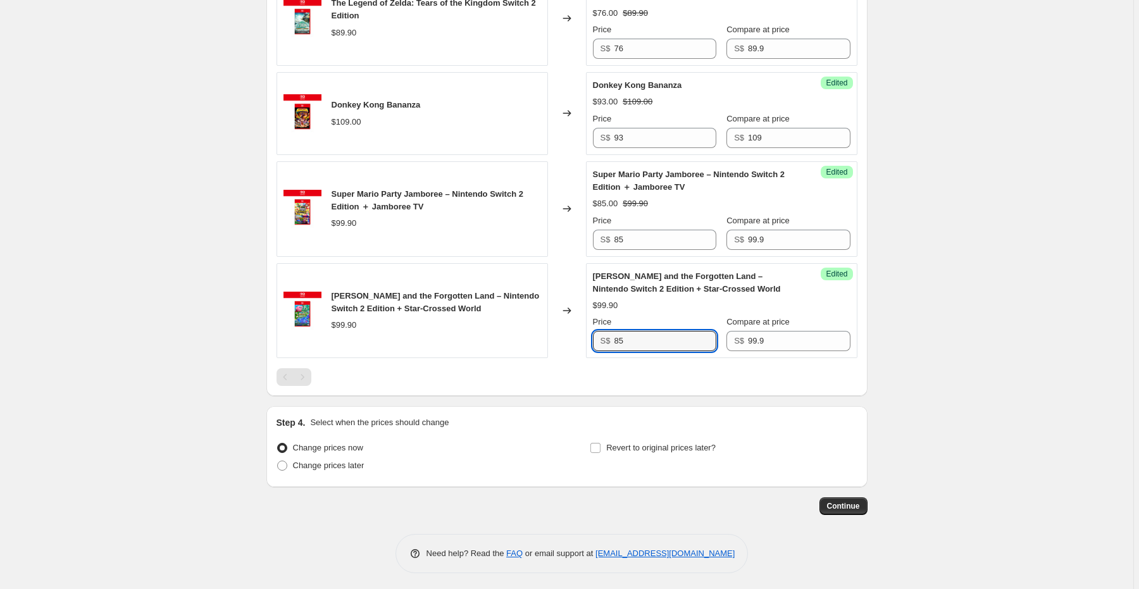
scroll to position [966, 0]
type input "85"
click at [342, 463] on span "Change prices later" at bounding box center [329, 464] width 72 height 9
click at [278, 461] on input "Change prices later" at bounding box center [277, 460] width 1 height 1
radio input "true"
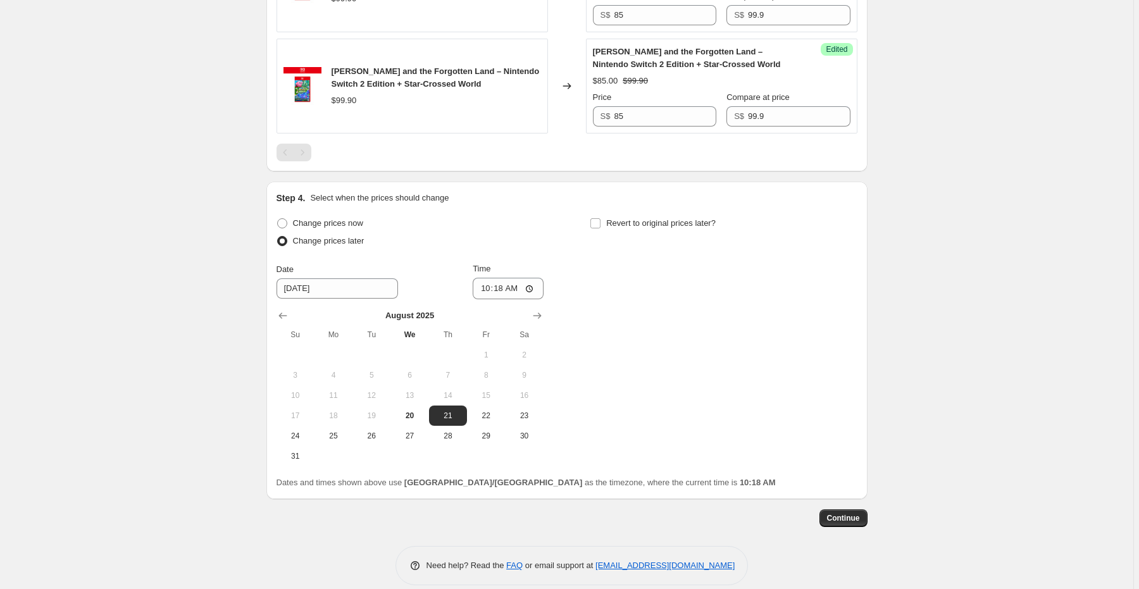
scroll to position [1202, 0]
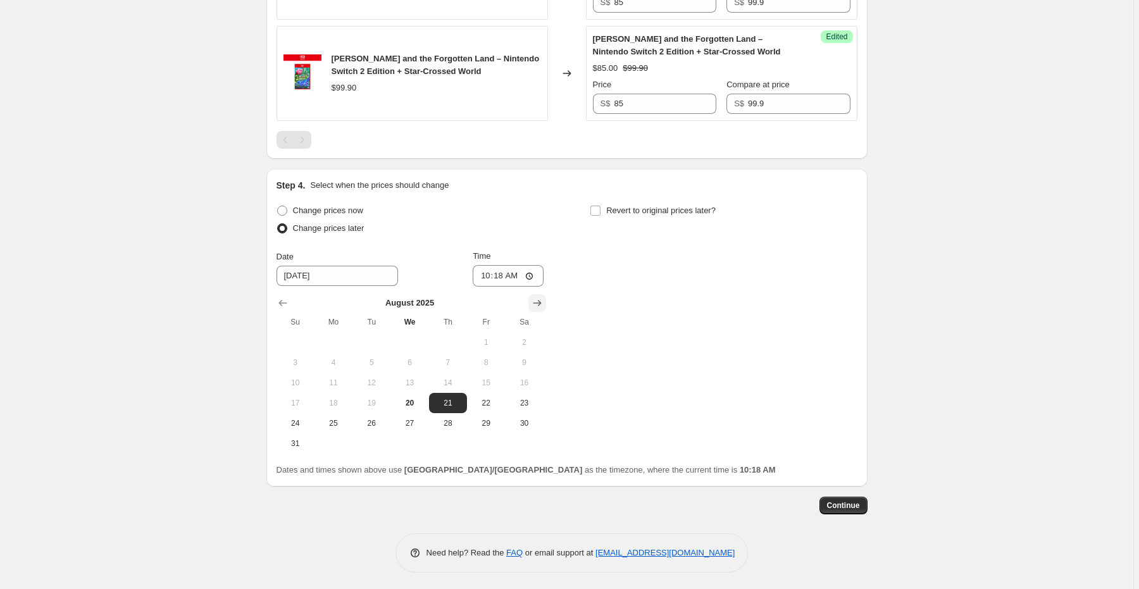
click at [538, 297] on icon "Show next month, September 2025" at bounding box center [537, 303] width 13 height 13
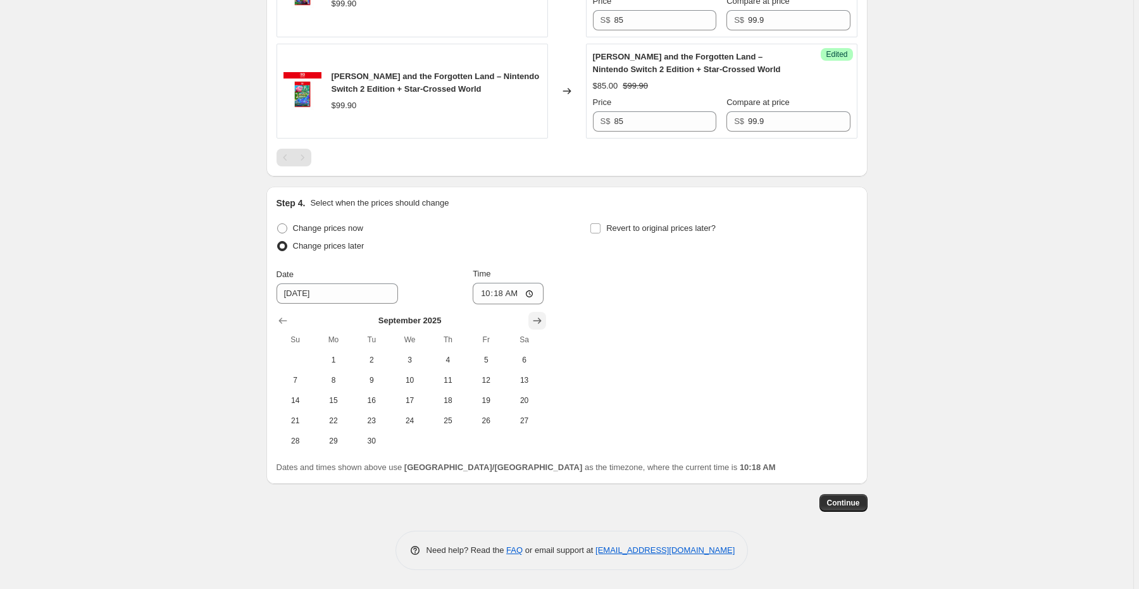
scroll to position [1182, 0]
click at [376, 382] on span "9" at bounding box center [372, 383] width 28 height 10
type input "[DATE]"
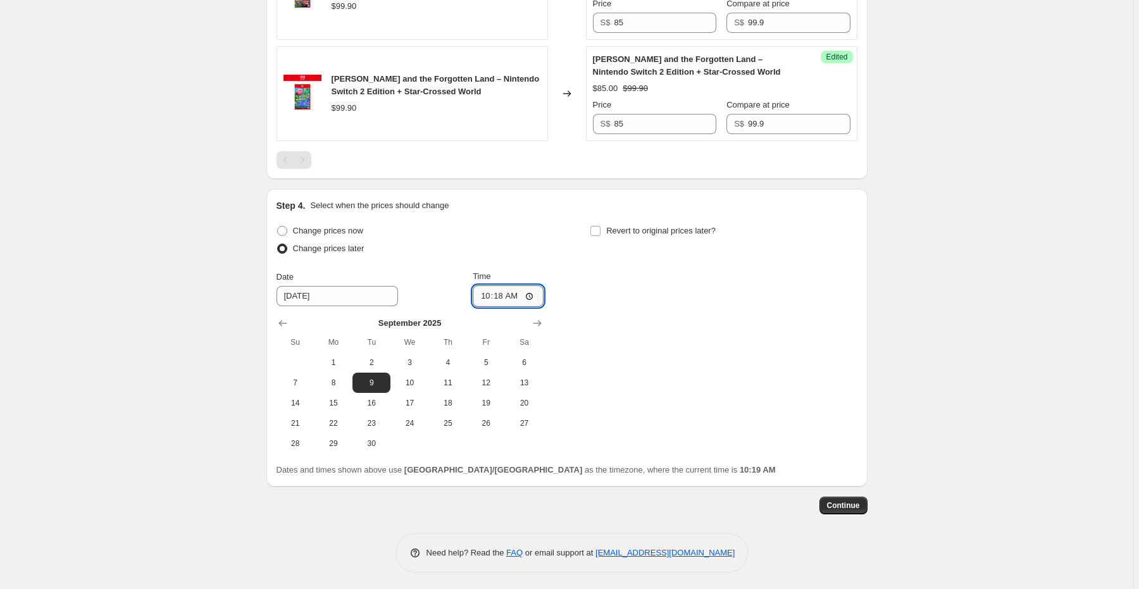
click at [521, 294] on input "10:18" at bounding box center [508, 296] width 71 height 22
click at [531, 292] on input "10:18" at bounding box center [508, 296] width 71 height 22
type input "00:00"
click at [657, 333] on div "Change prices now Change prices later Date [DATE] Time 00:00 [DATE] Su Mo Tu We…" at bounding box center [567, 338] width 581 height 232
click at [610, 228] on span "Revert to original prices later?" at bounding box center [660, 230] width 109 height 9
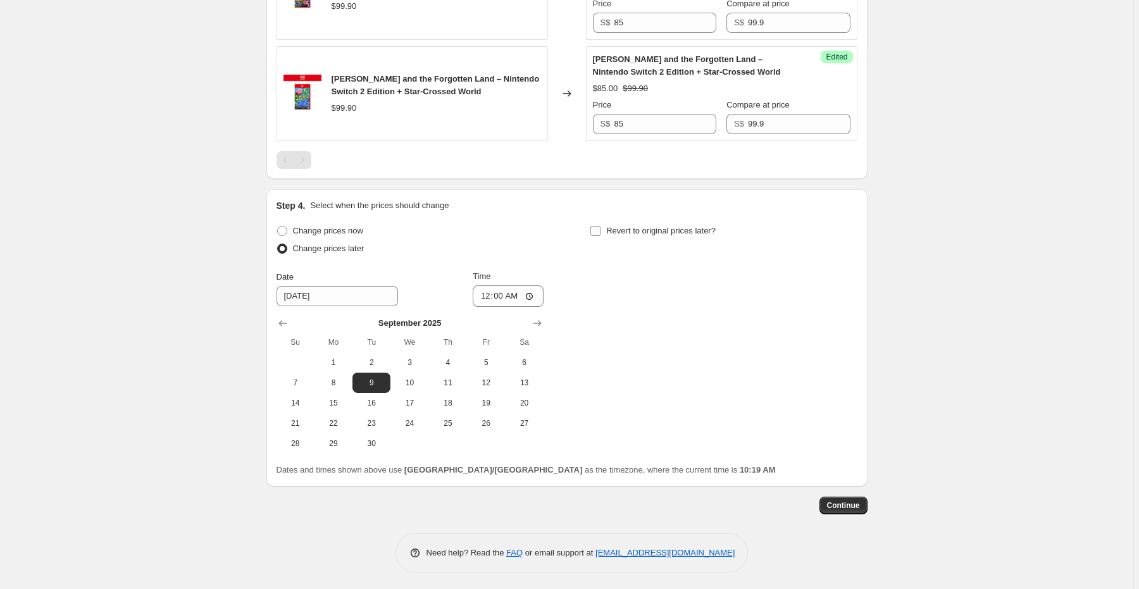
click at [601, 228] on input "Revert to original prices later?" at bounding box center [595, 231] width 10 height 10
checkbox input "true"
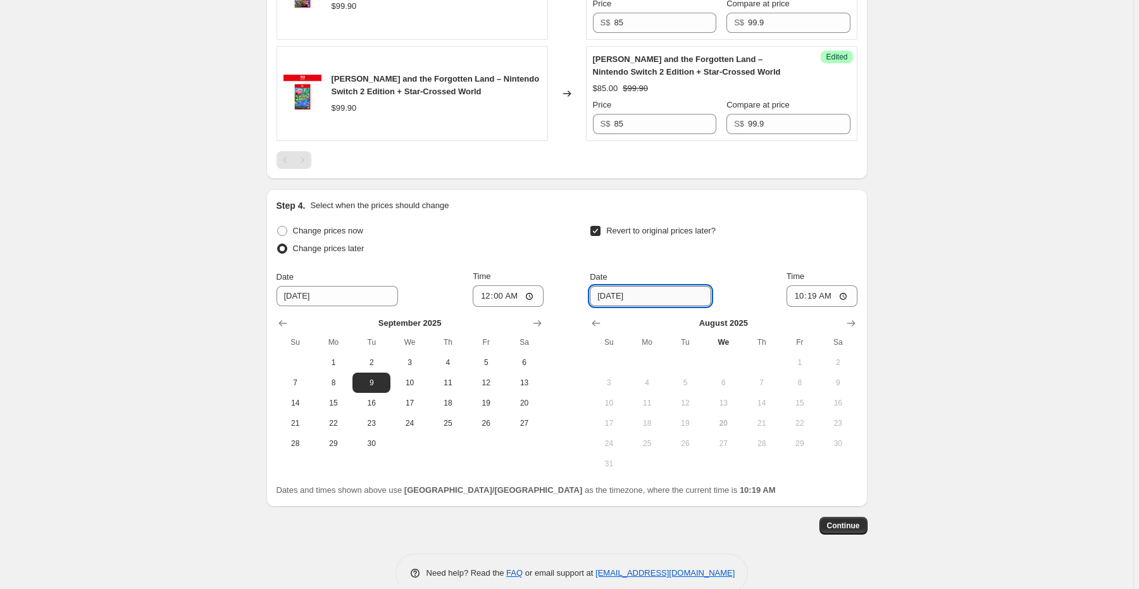
click at [635, 294] on input "[DATE]" at bounding box center [650, 296] width 121 height 20
click at [600, 296] on input "[DATE]" at bounding box center [650, 296] width 121 height 20
click at [855, 326] on icon "Show next month, September 2025" at bounding box center [851, 323] width 13 height 13
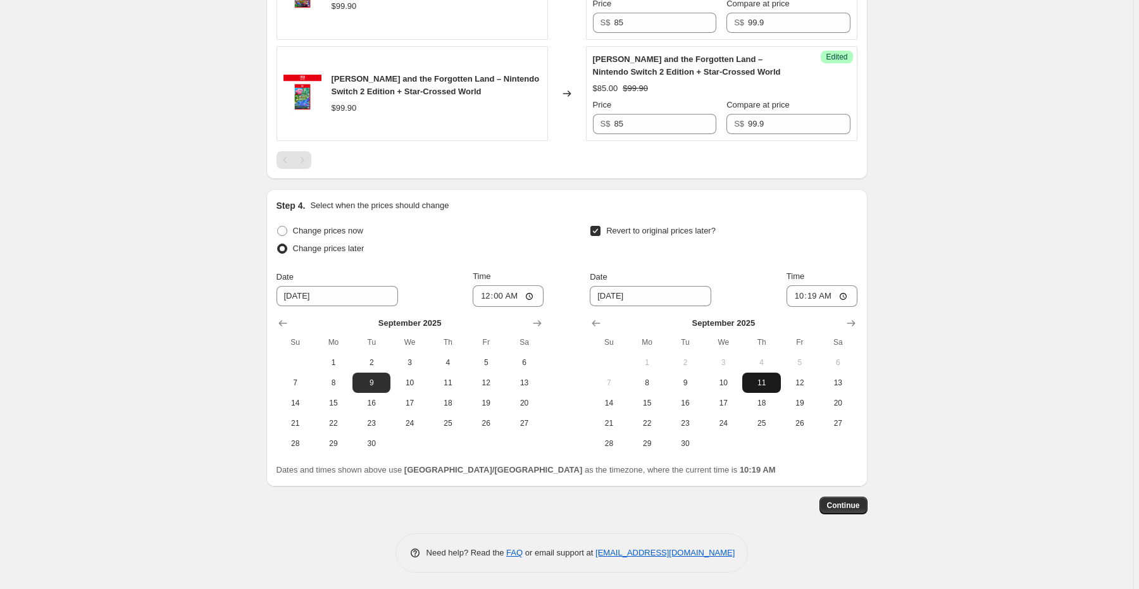
click at [770, 380] on span "11" at bounding box center [761, 383] width 28 height 10
type input "[DATE]"
click at [814, 294] on input "10:19" at bounding box center [822, 296] width 71 height 22
click at [846, 296] on input "10:19" at bounding box center [822, 296] width 71 height 22
type input "23:59"
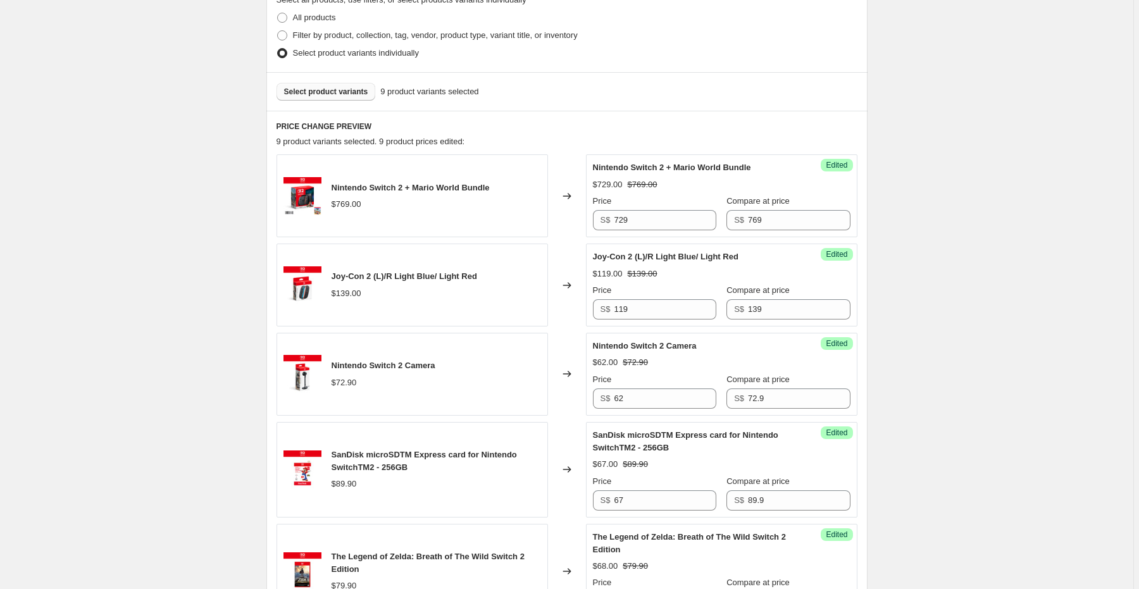
scroll to position [321, 0]
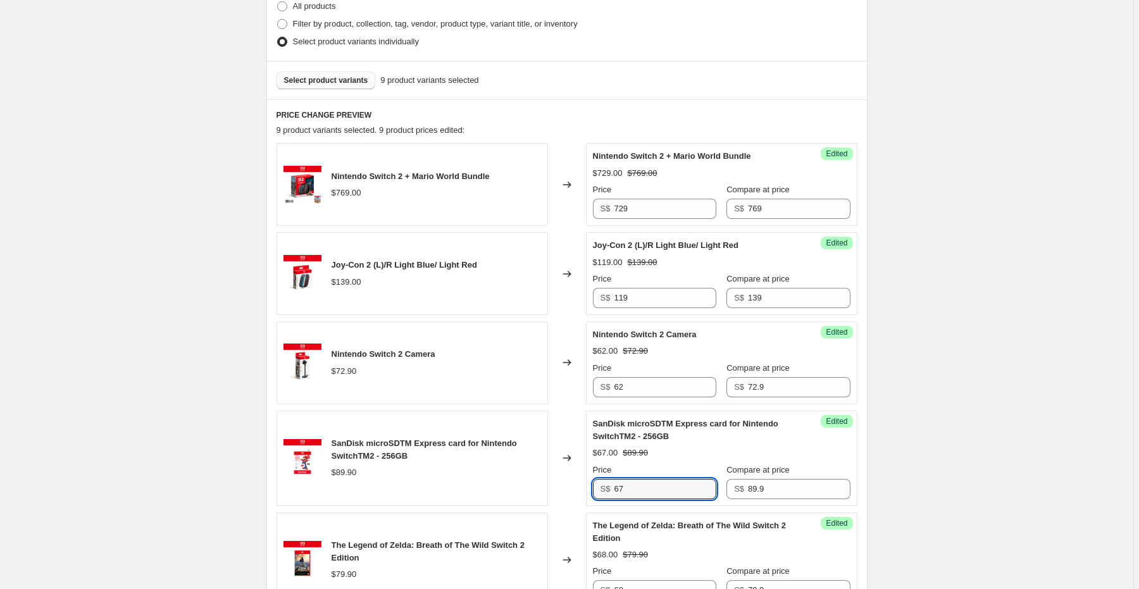
drag, startPoint x: 637, startPoint y: 489, endPoint x: 592, endPoint y: 496, distance: 45.6
click at [592, 496] on div "Success Edited SanDisk microSDTM Express card for Nintendo SwitchTM2 - 256GB $6…" at bounding box center [721, 459] width 271 height 96
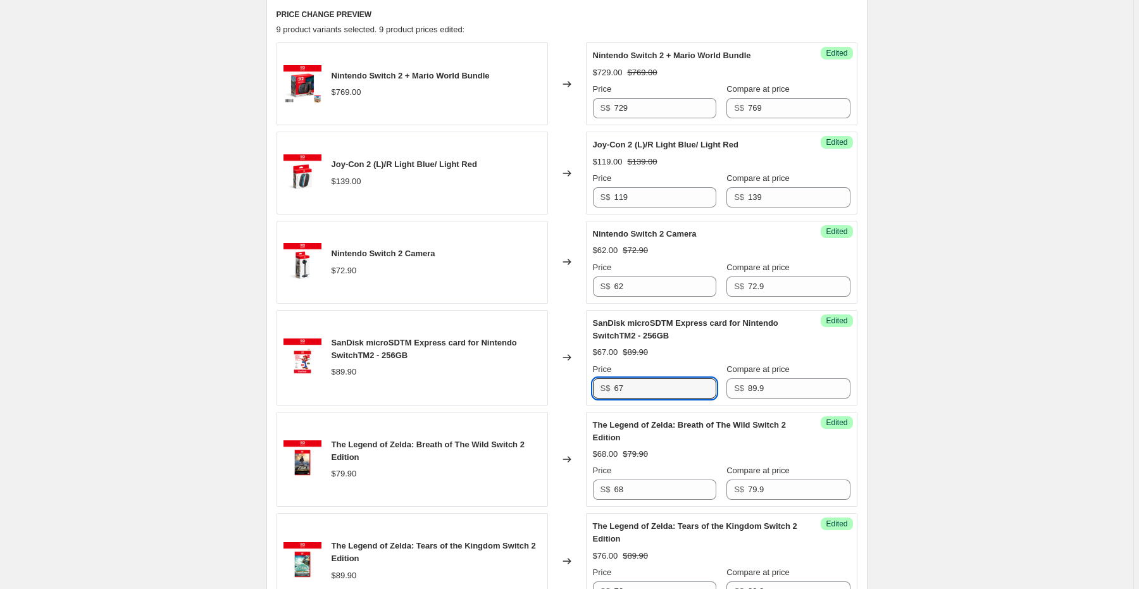
scroll to position [423, 0]
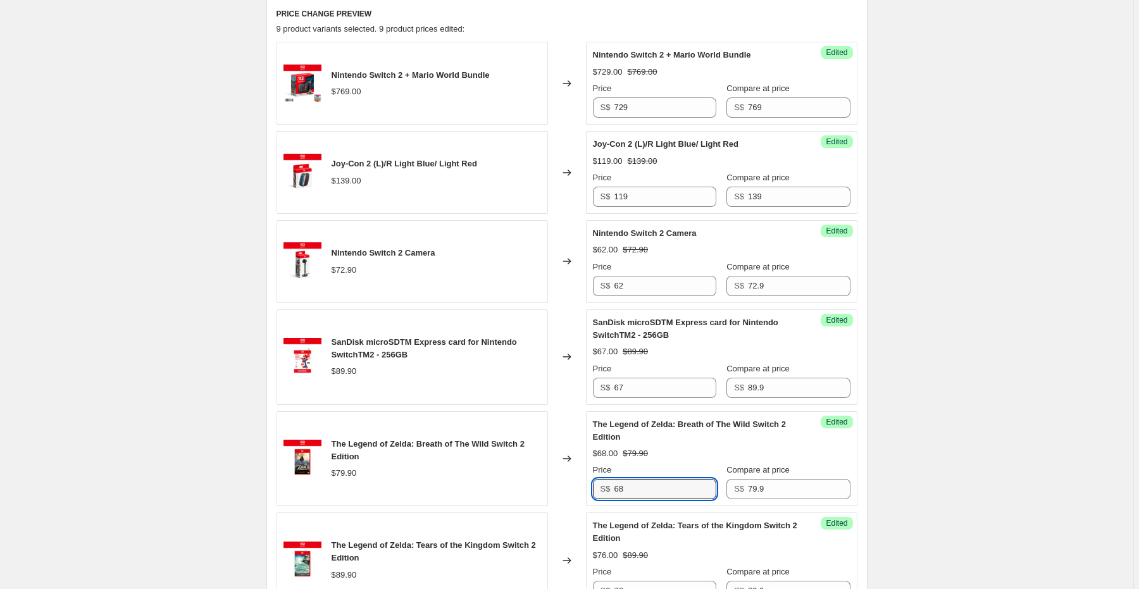
drag, startPoint x: 636, startPoint y: 494, endPoint x: 593, endPoint y: 498, distance: 43.2
click at [593, 498] on div "Success Edited The Legend of Zelda: Breath of The Wild Switch 2 Edition $68.00 …" at bounding box center [721, 459] width 271 height 96
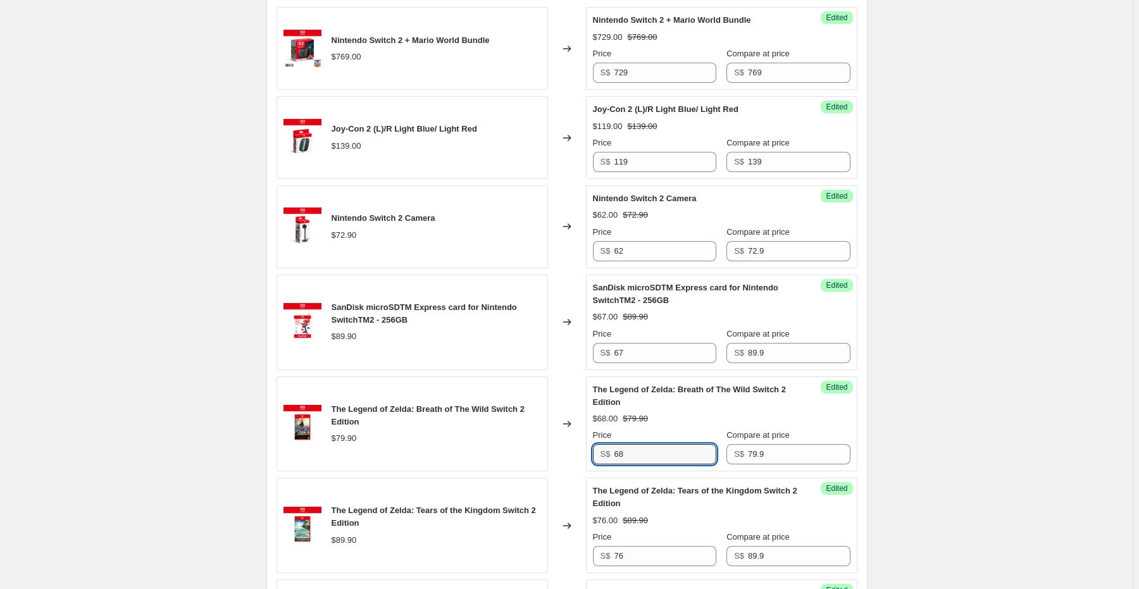
scroll to position [473, 0]
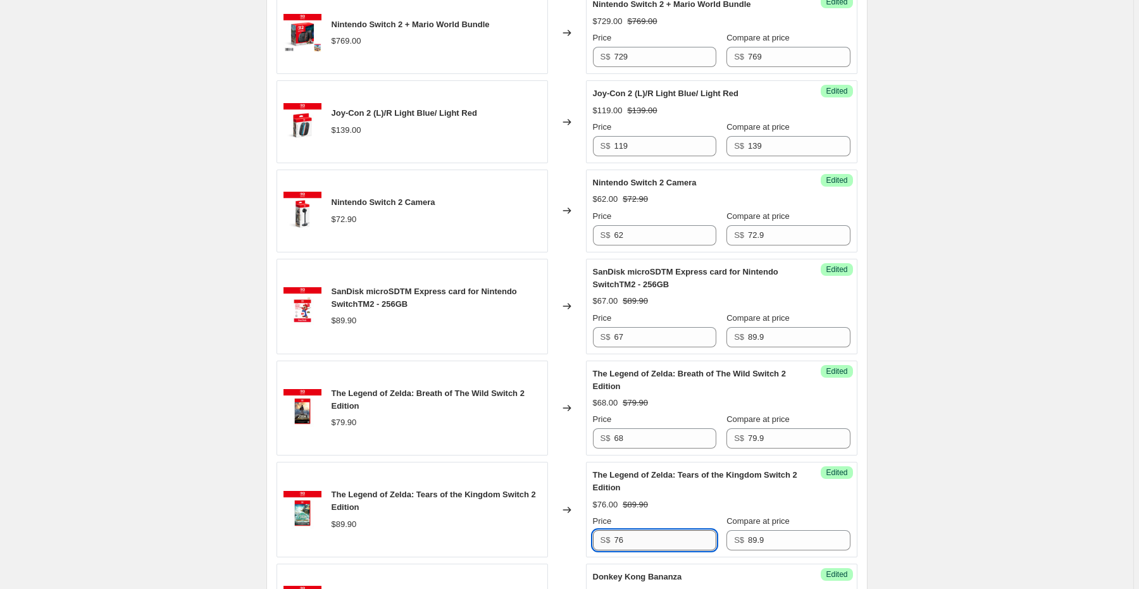
click at [640, 538] on input "76" at bounding box center [665, 540] width 102 height 20
click at [650, 516] on div "Price" at bounding box center [654, 521] width 123 height 13
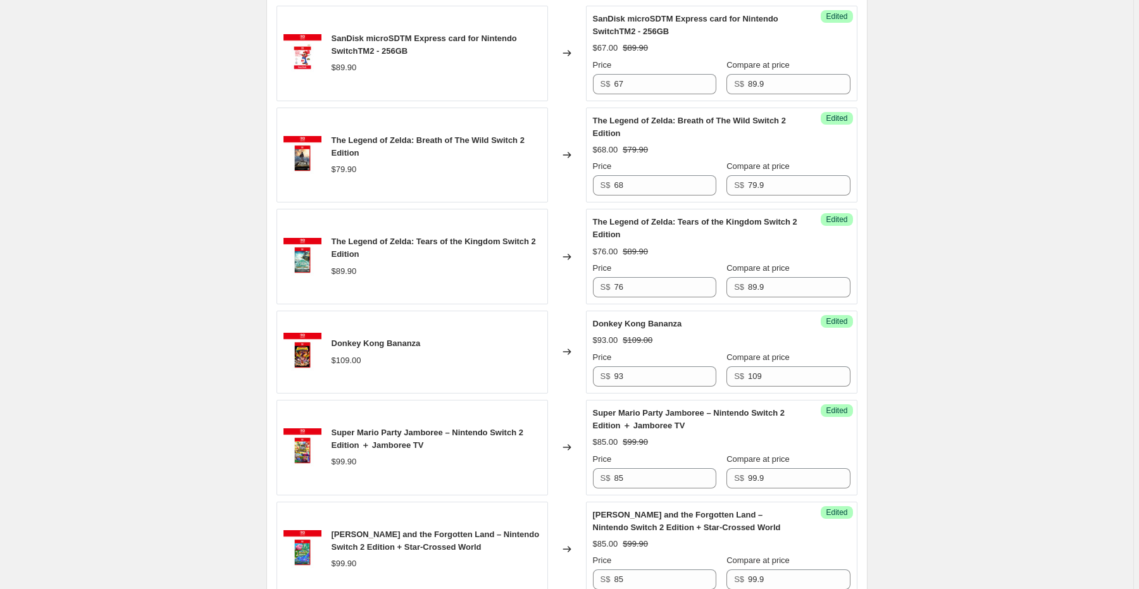
scroll to position [777, 0]
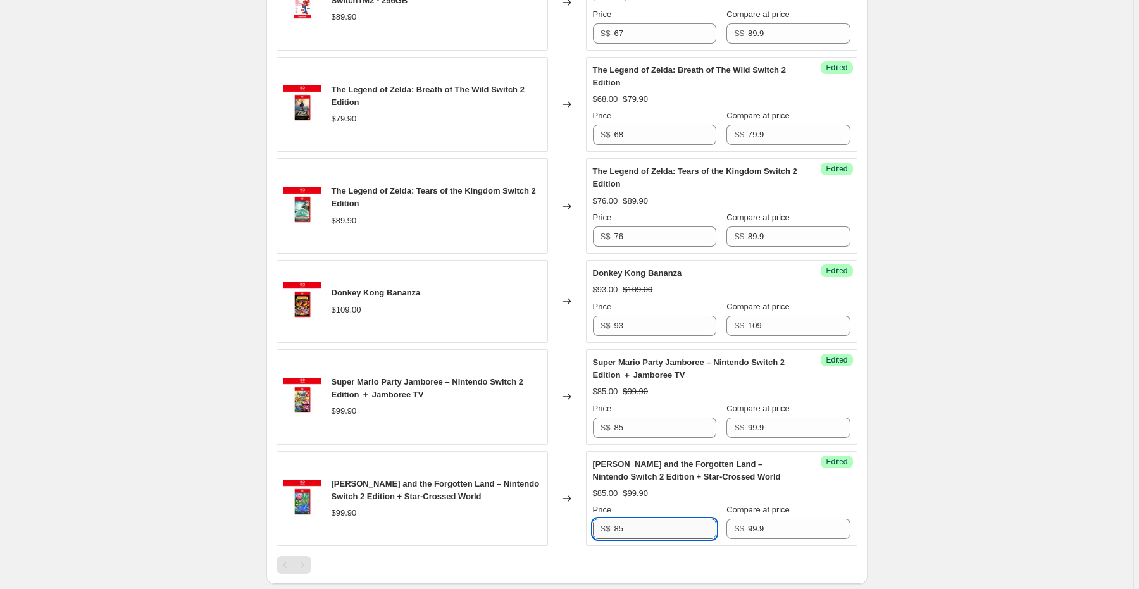
click at [664, 522] on input "85" at bounding box center [665, 529] width 102 height 20
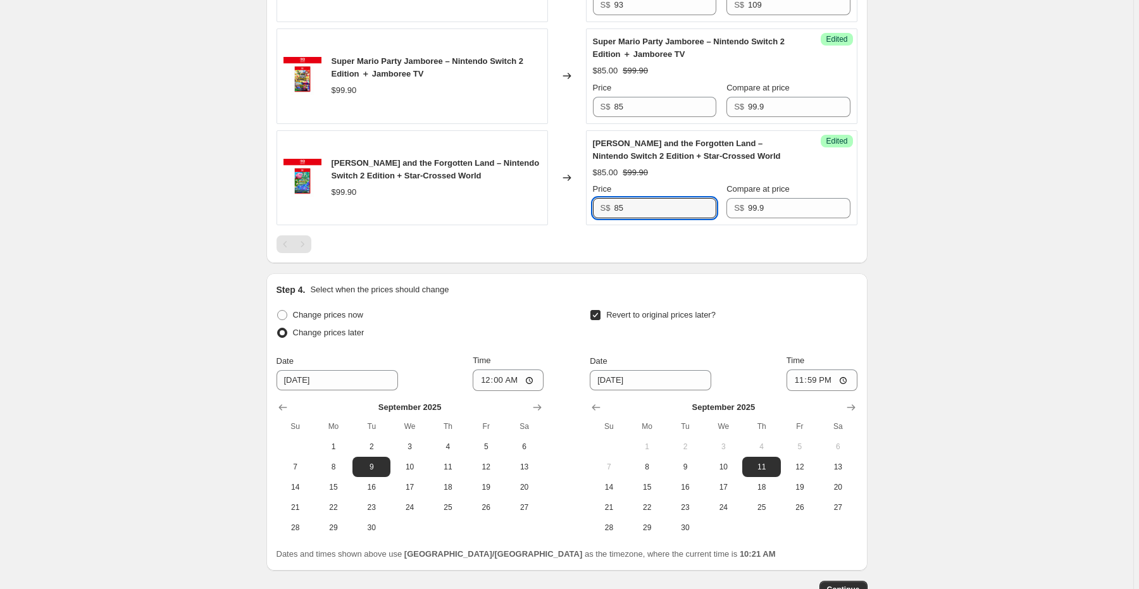
scroll to position [1182, 0]
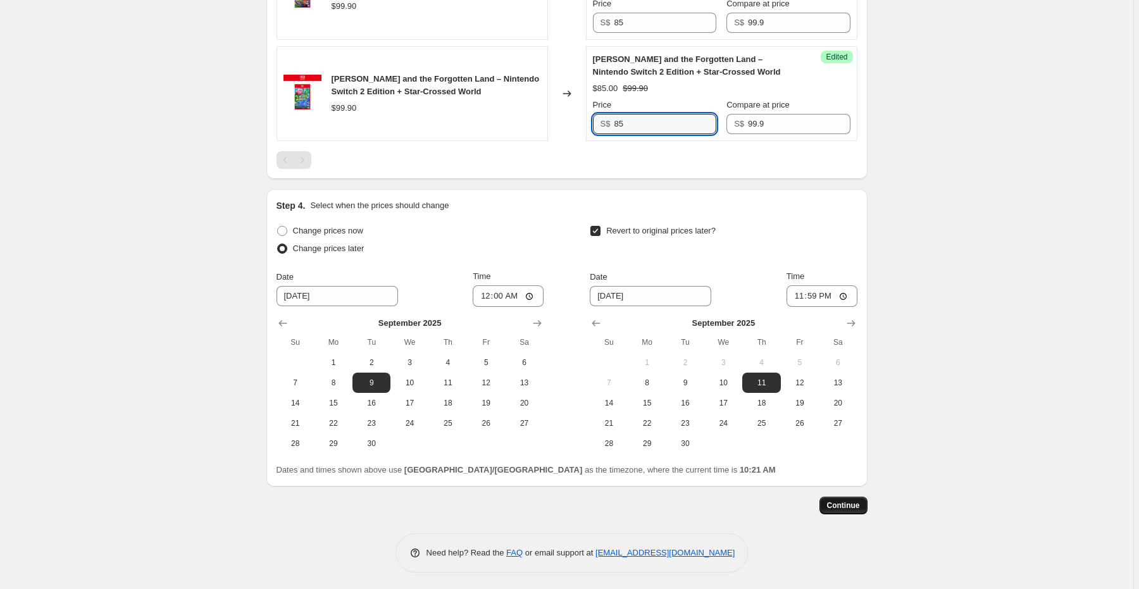
click at [844, 504] on span "Continue" at bounding box center [843, 506] width 33 height 10
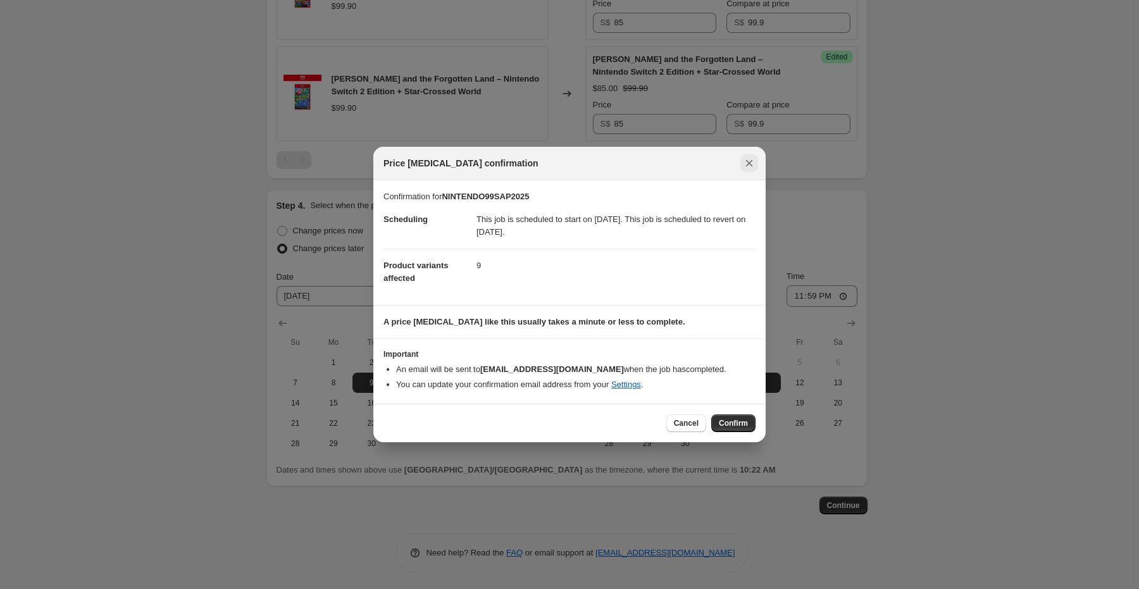
click at [749, 163] on icon "Close" at bounding box center [749, 163] width 13 height 13
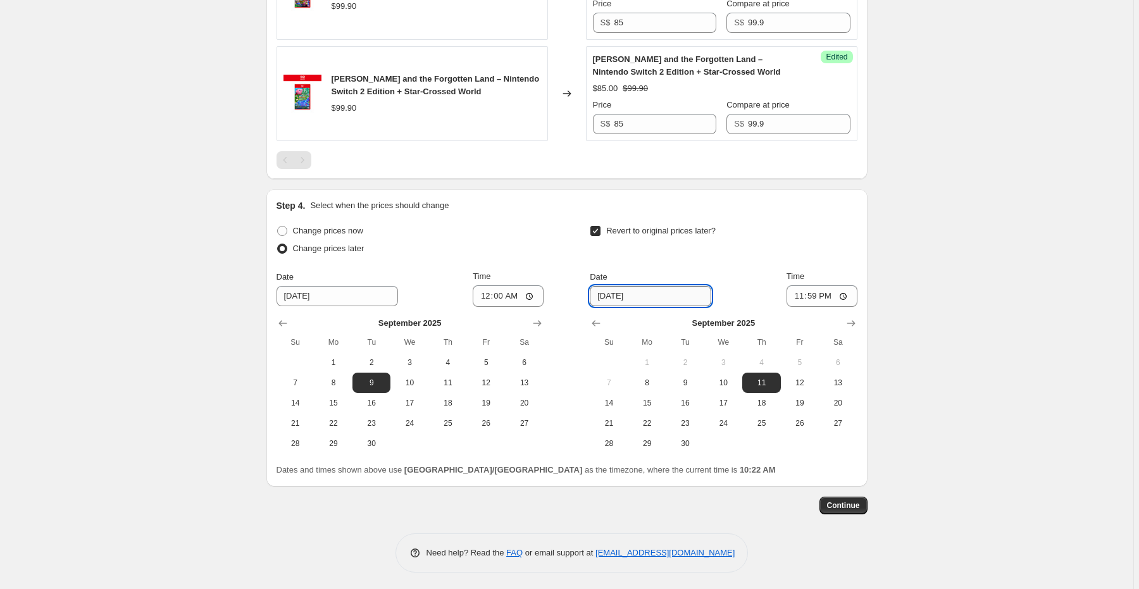
click at [660, 296] on input "[DATE]" at bounding box center [650, 296] width 121 height 20
click at [613, 294] on input "[DATE]" at bounding box center [650, 296] width 121 height 20
click at [792, 378] on span "12" at bounding box center [800, 383] width 28 height 10
type input "[DATE]"
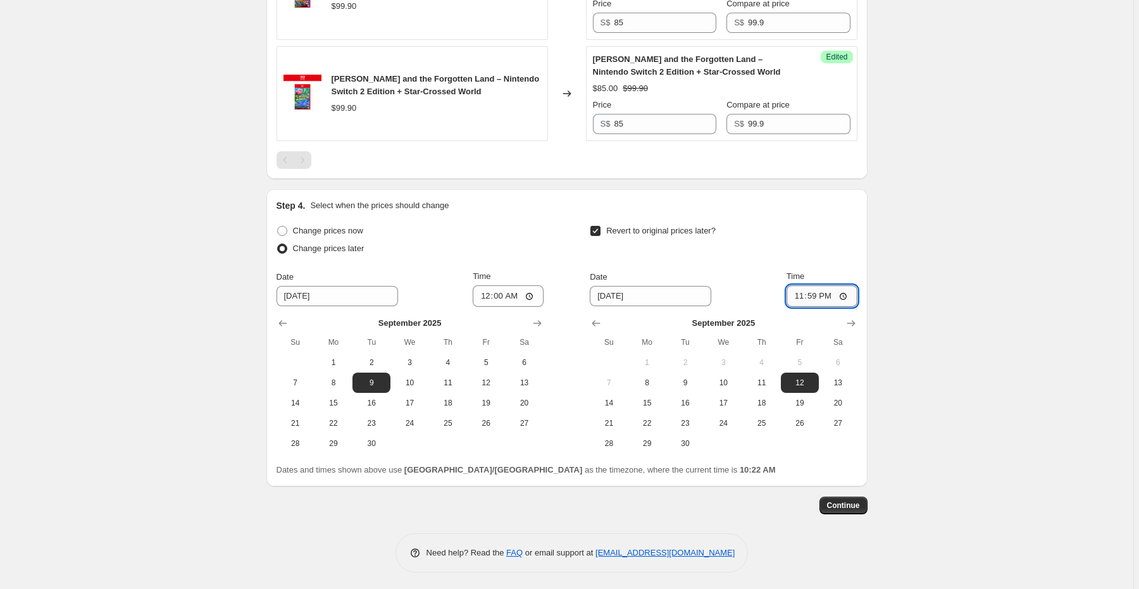
click at [842, 293] on input "23:59" at bounding box center [822, 296] width 71 height 22
type input "00:00"
click at [848, 503] on span "Continue" at bounding box center [843, 506] width 33 height 10
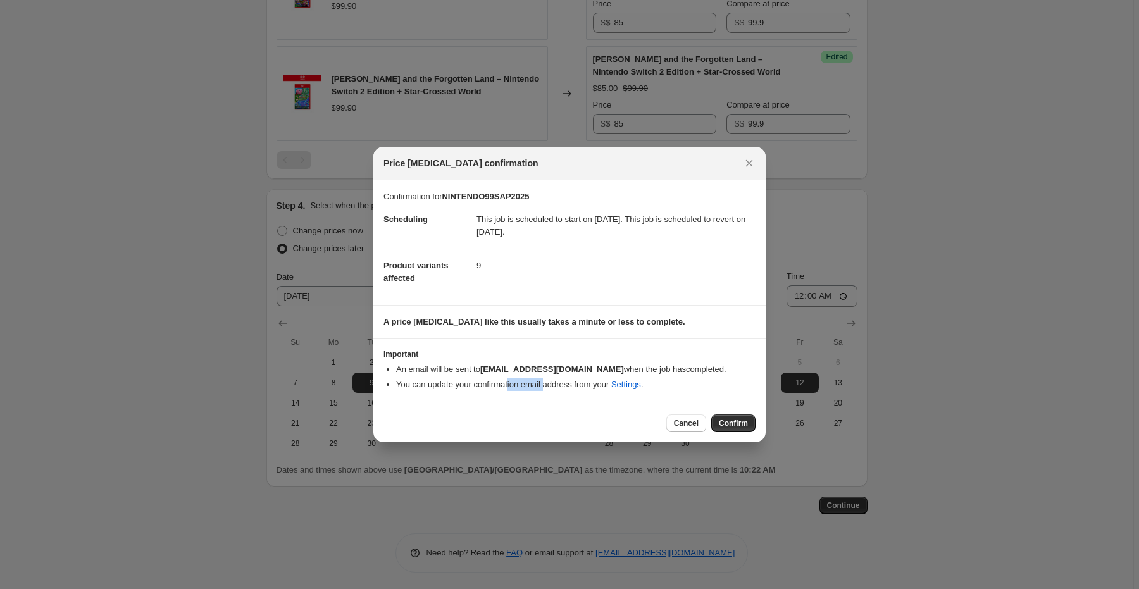
drag, startPoint x: 509, startPoint y: 385, endPoint x: 544, endPoint y: 395, distance: 36.9
click at [544, 395] on section "Important An email will be sent to [EMAIL_ADDRESS][DOMAIN_NAME] when the job ha…" at bounding box center [569, 371] width 392 height 65
click at [549, 405] on div "Cancel Confirm" at bounding box center [569, 423] width 392 height 39
click at [736, 419] on span "Confirm" at bounding box center [733, 423] width 29 height 10
